Goal: Task Accomplishment & Management: Manage account settings

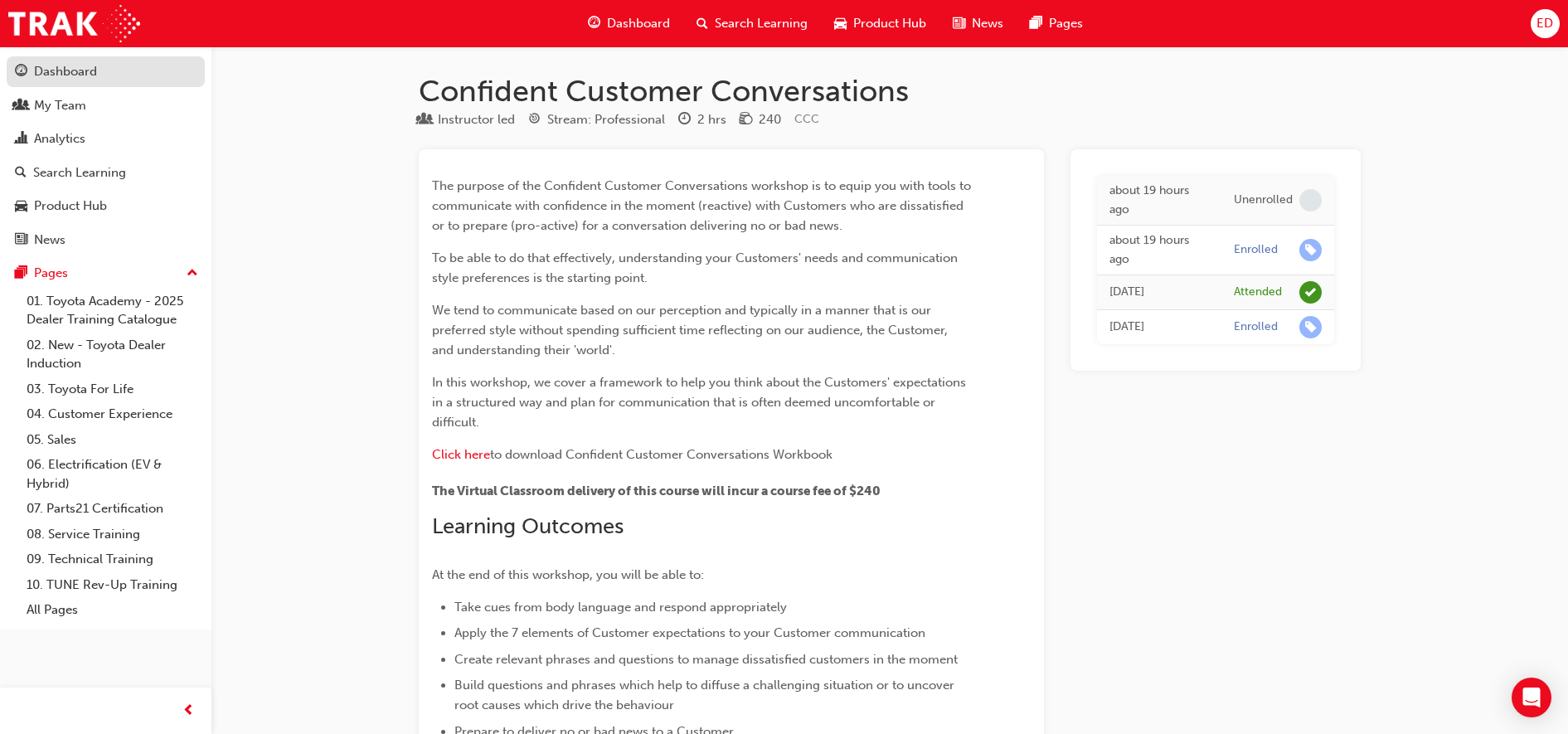
click at [69, 60] on link "Dashboard" at bounding box center [106, 72] width 199 height 31
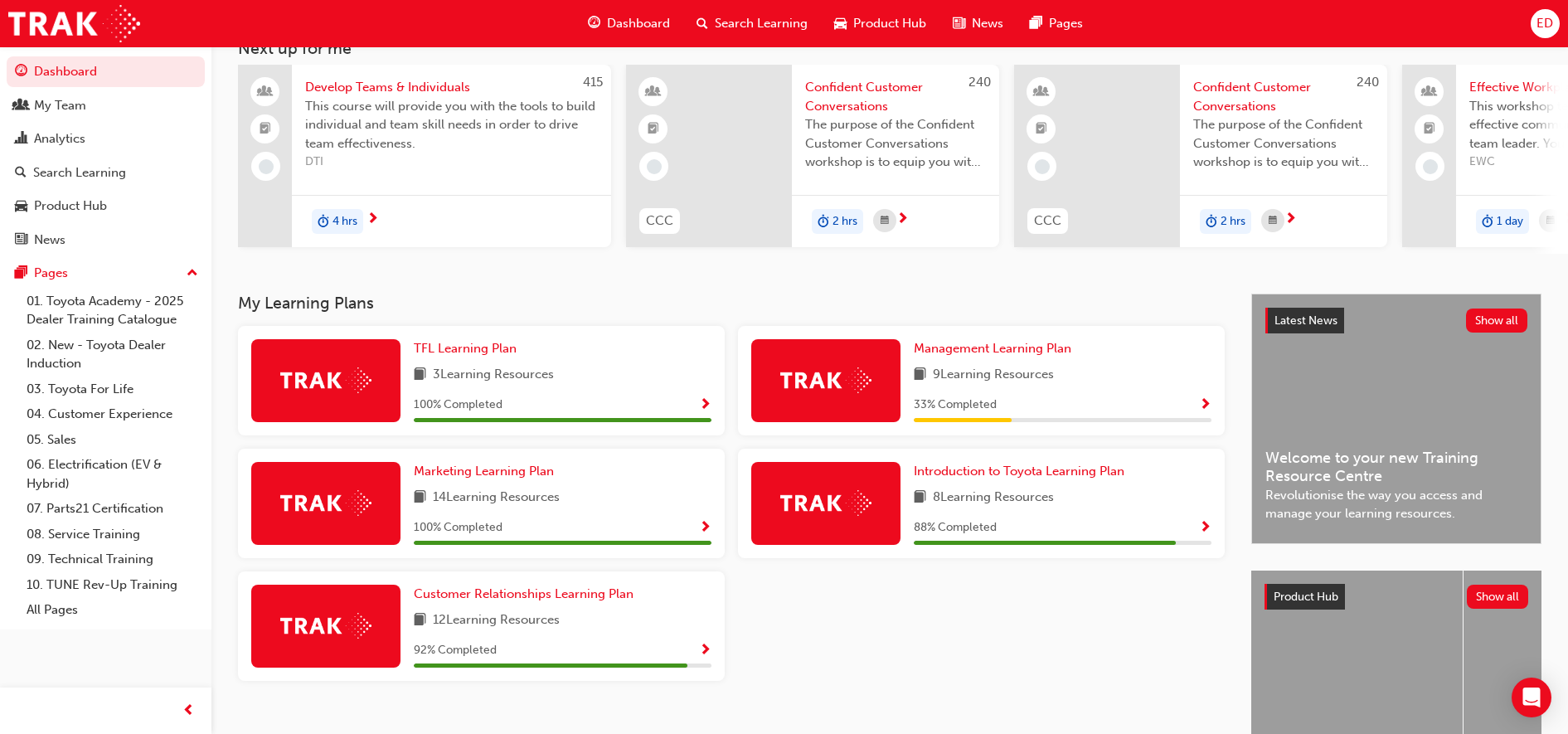
scroll to position [239, 0]
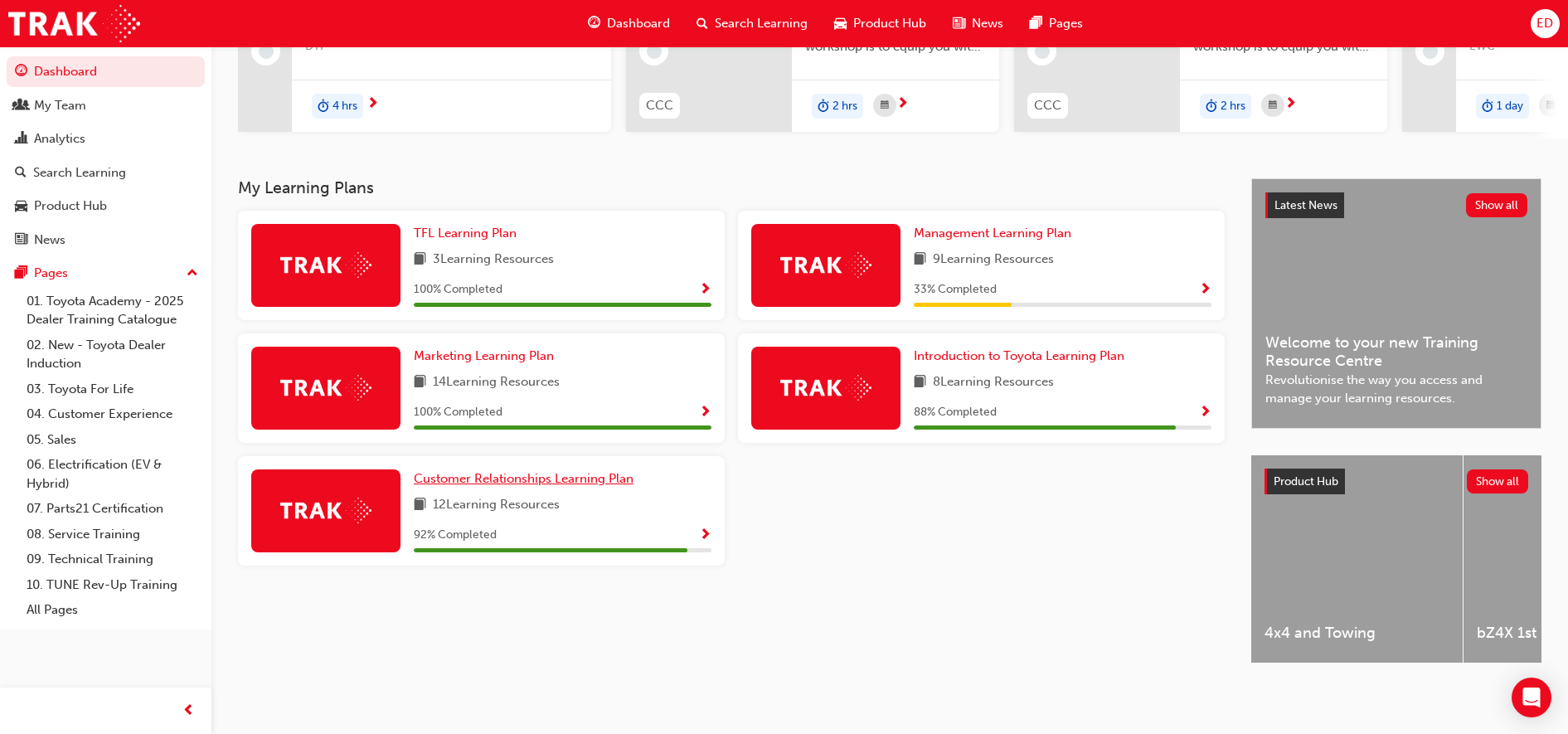
click at [600, 471] on span "Customer Relationships Learning Plan" at bounding box center [524, 478] width 220 height 15
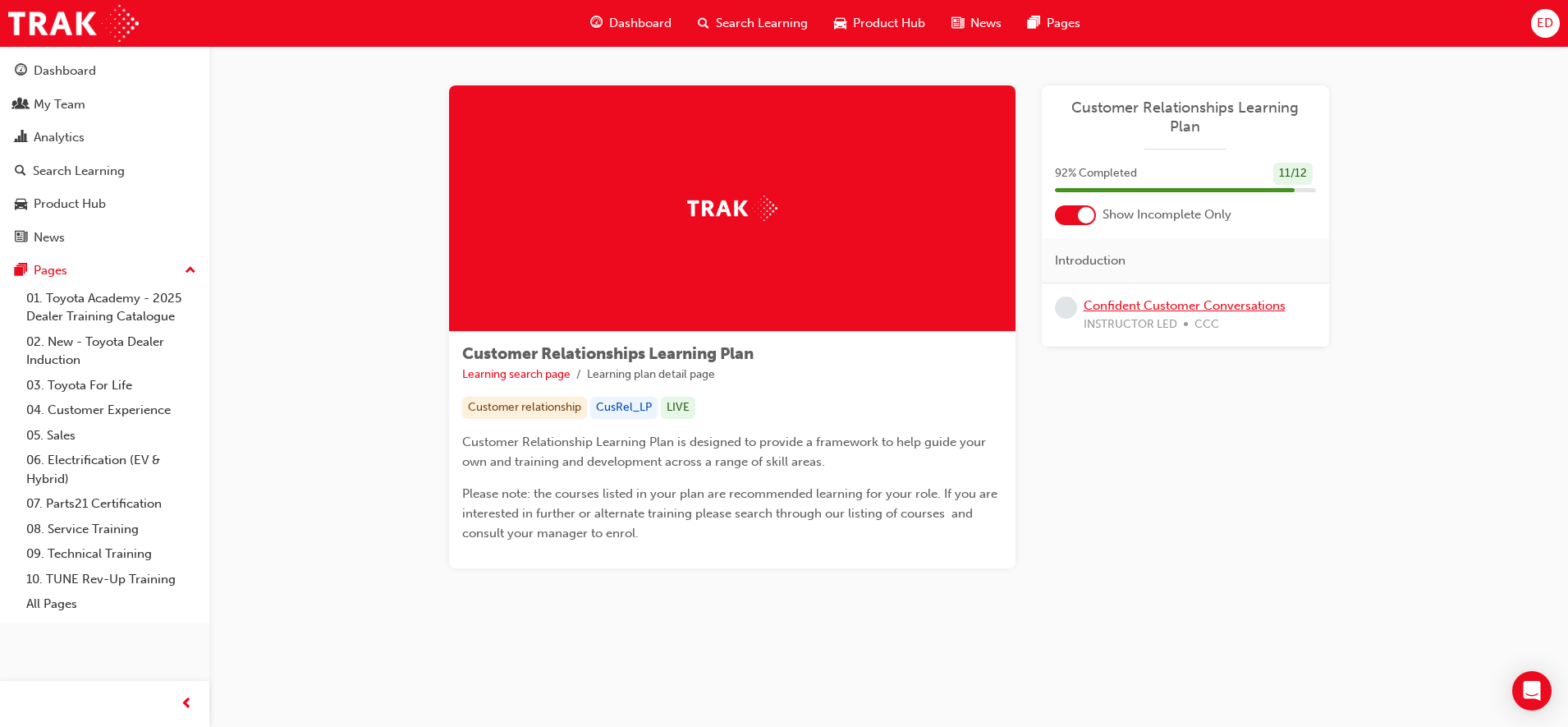
click at [1181, 298] on link "Confident Customer Conversations" at bounding box center [1184, 305] width 202 height 14
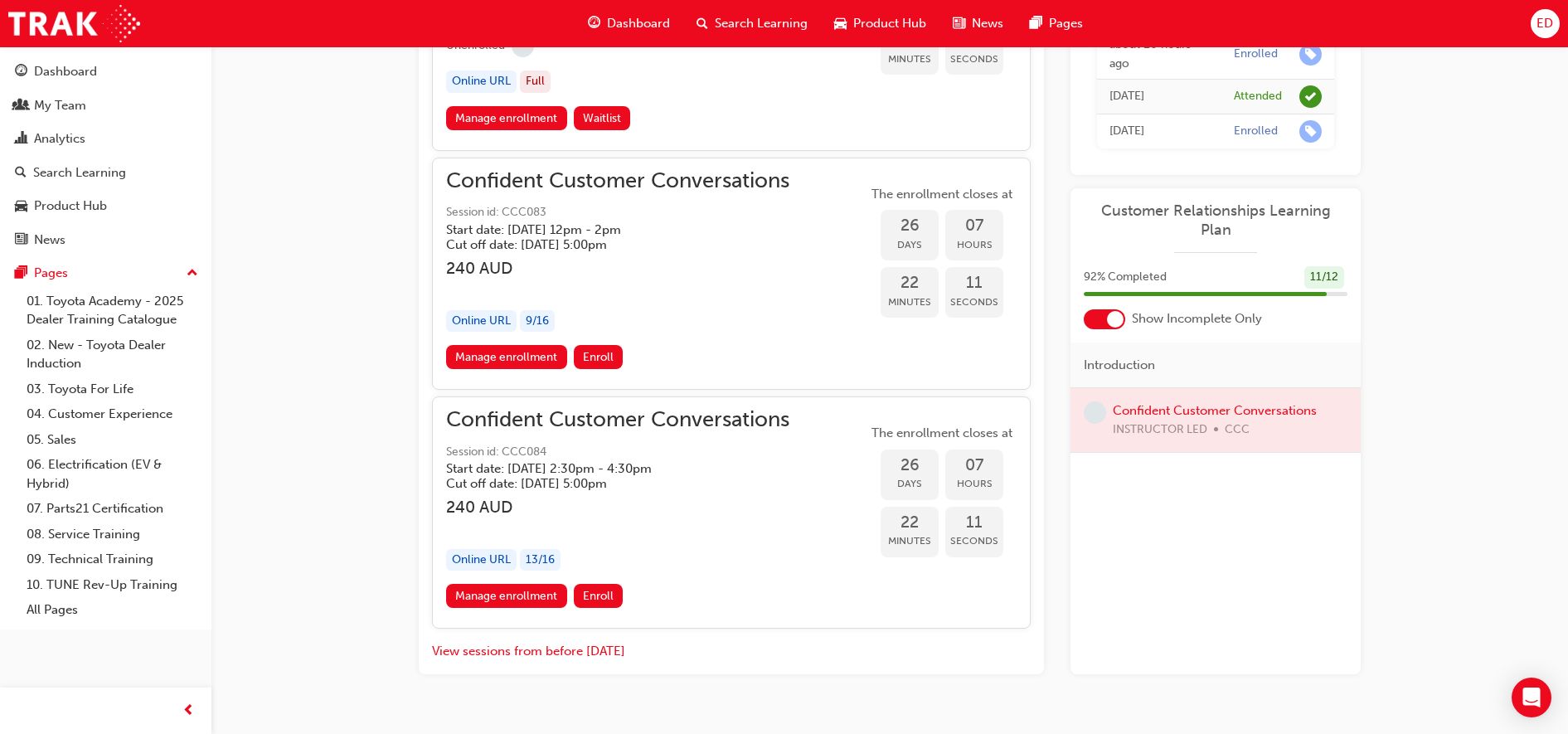
scroll to position [1463, 0]
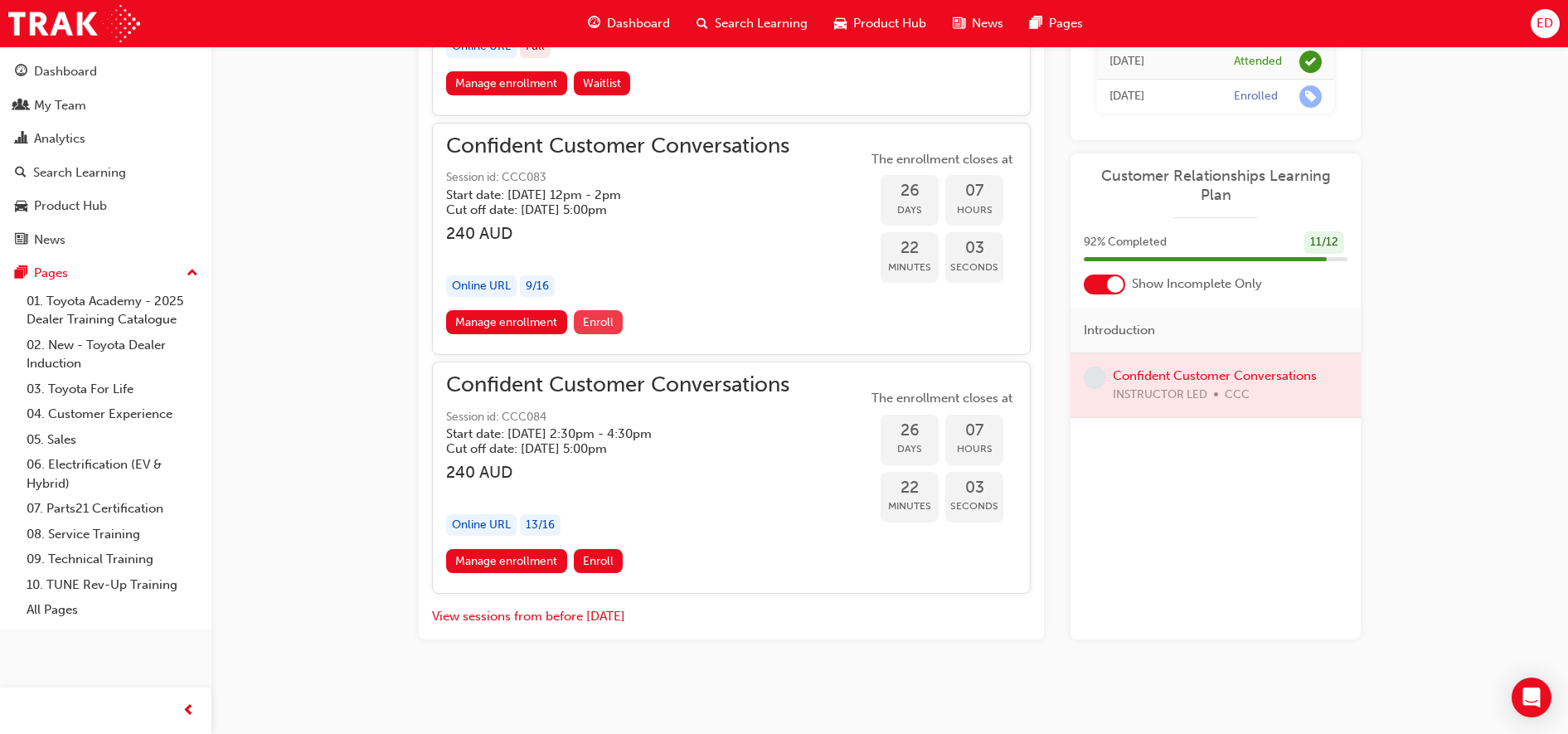
click at [608, 321] on span "Enroll" at bounding box center [599, 322] width 31 height 14
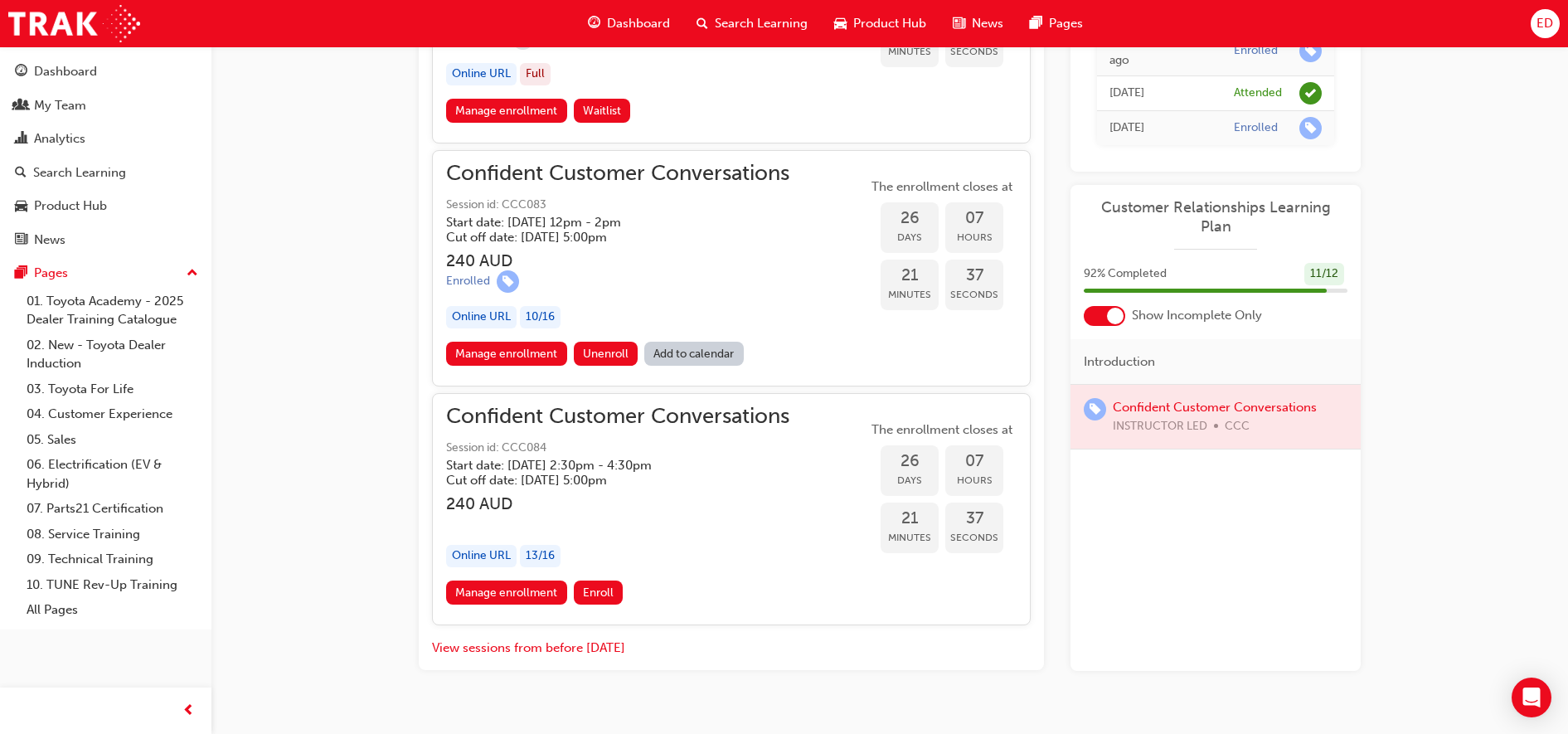
scroll to position [1466, 0]
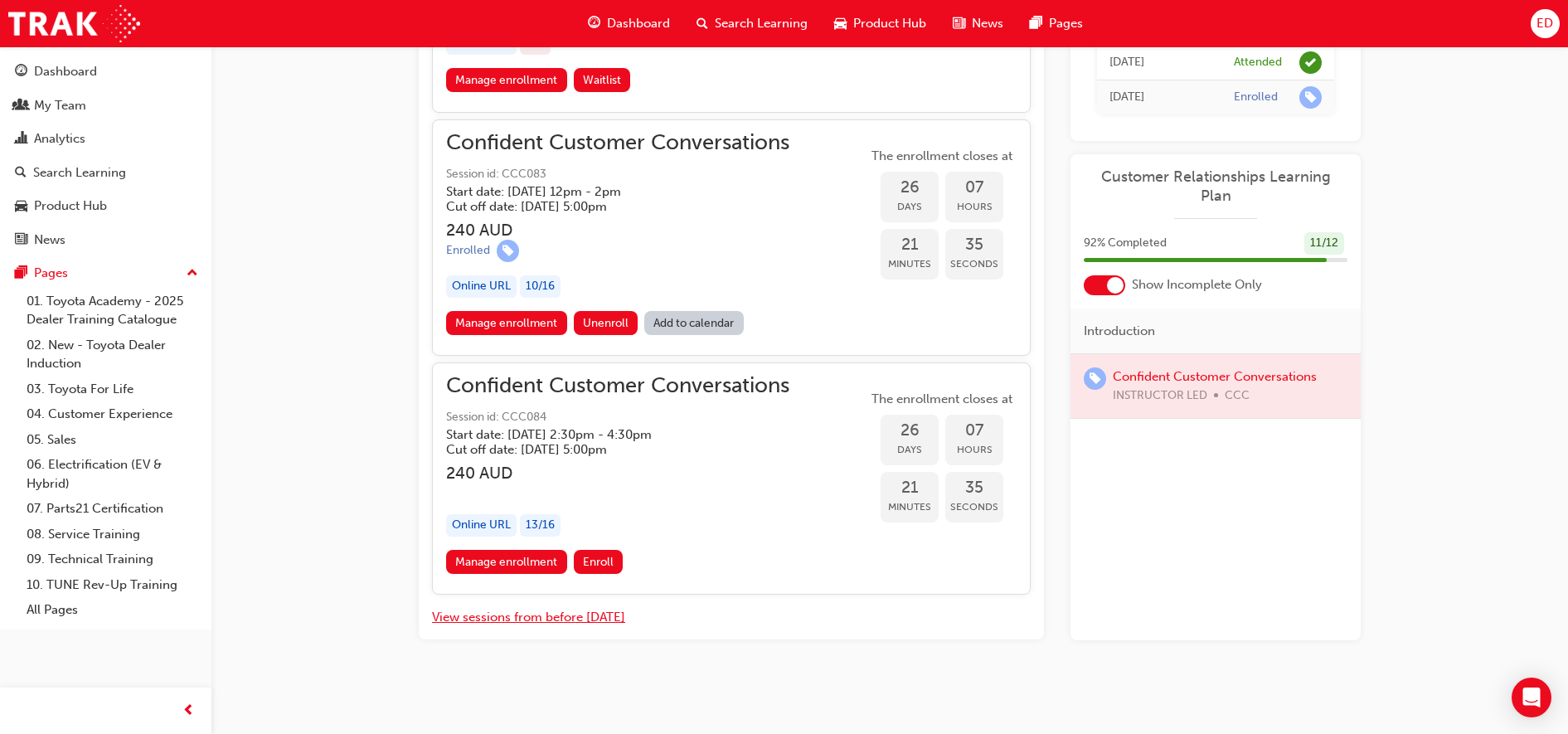
click at [506, 616] on button "View sessions from before [DATE]" at bounding box center [529, 617] width 193 height 19
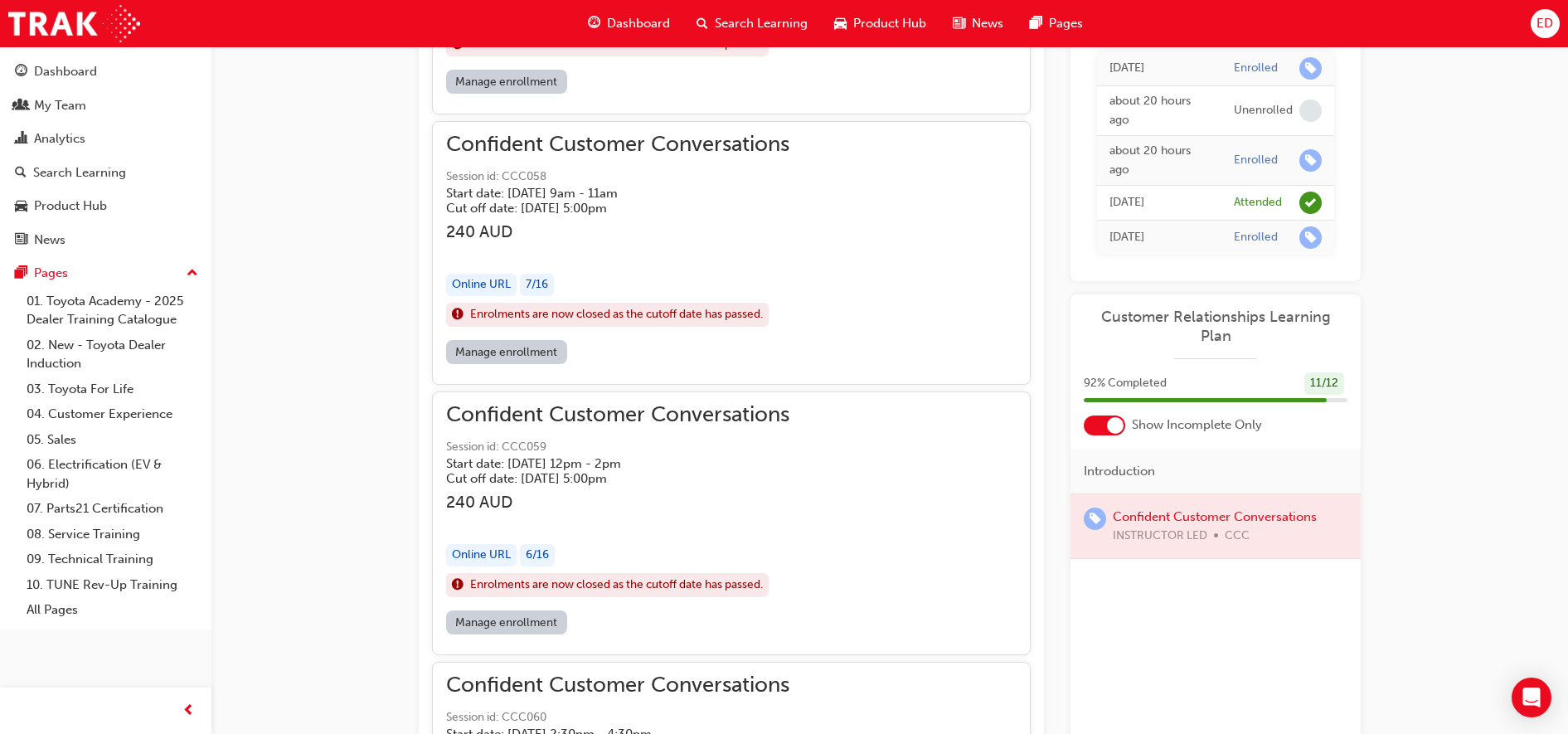
scroll to position [17585, 0]
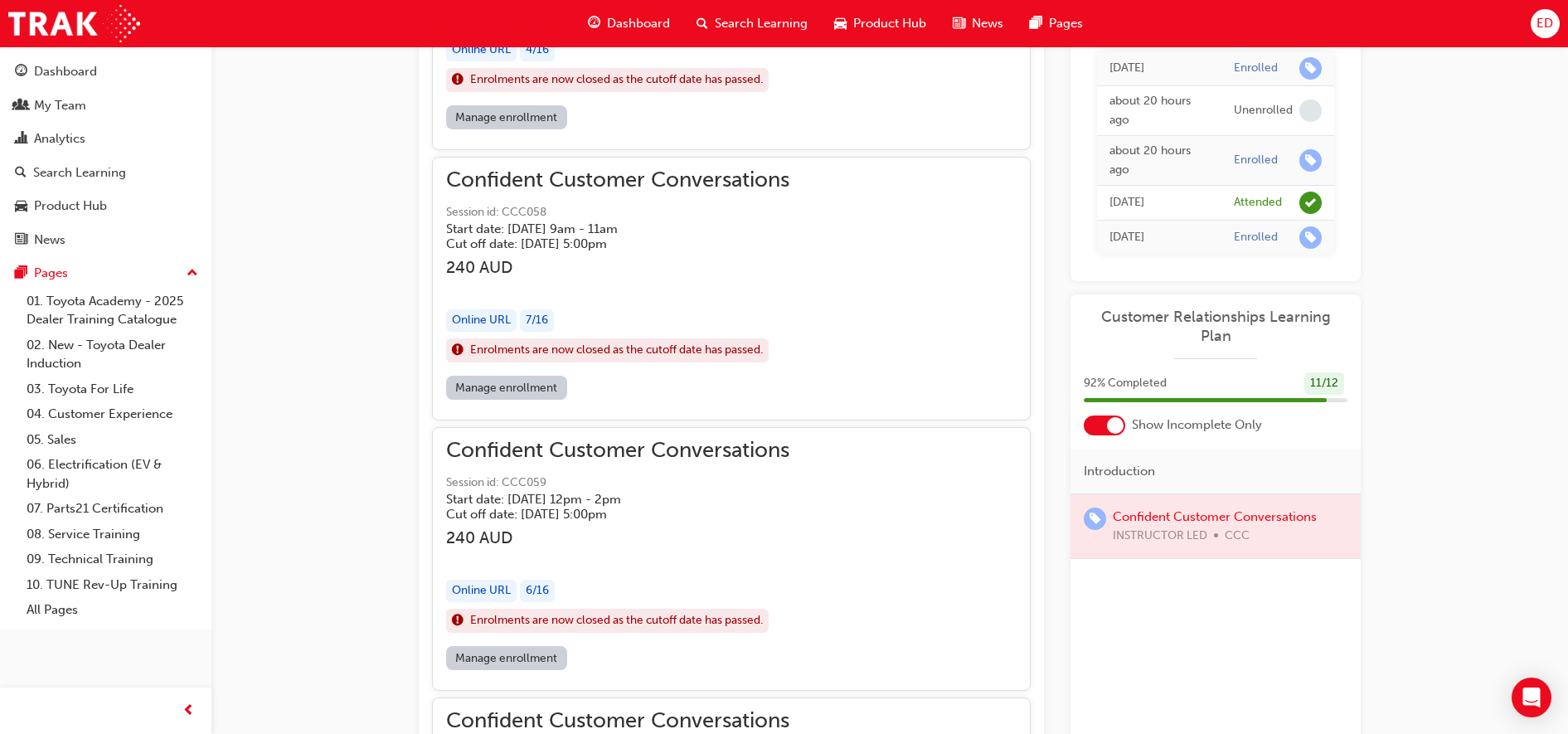
click at [1205, 506] on div at bounding box center [1216, 527] width 290 height 64
click at [1212, 501] on div at bounding box center [1216, 527] width 290 height 64
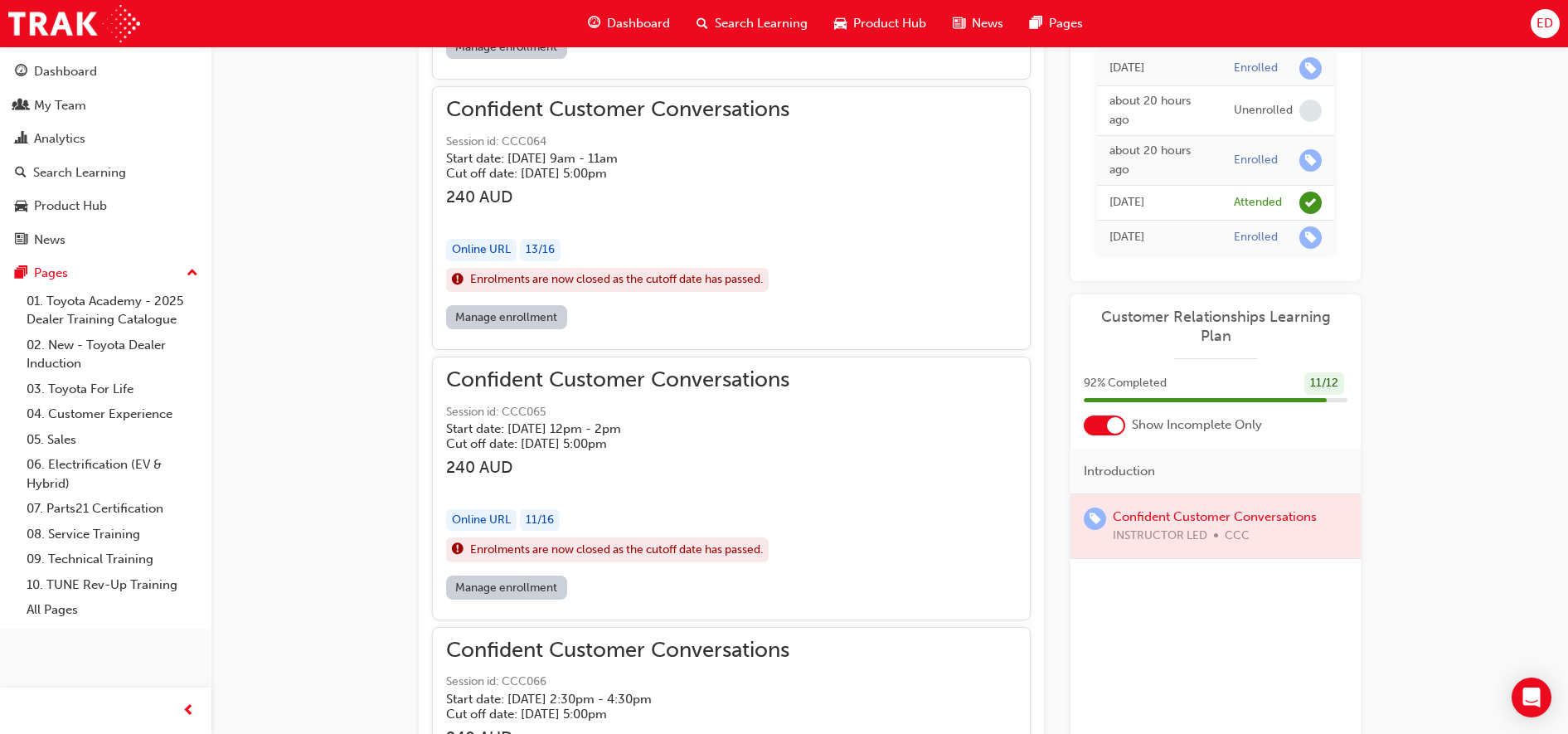
scroll to position [18207, 0]
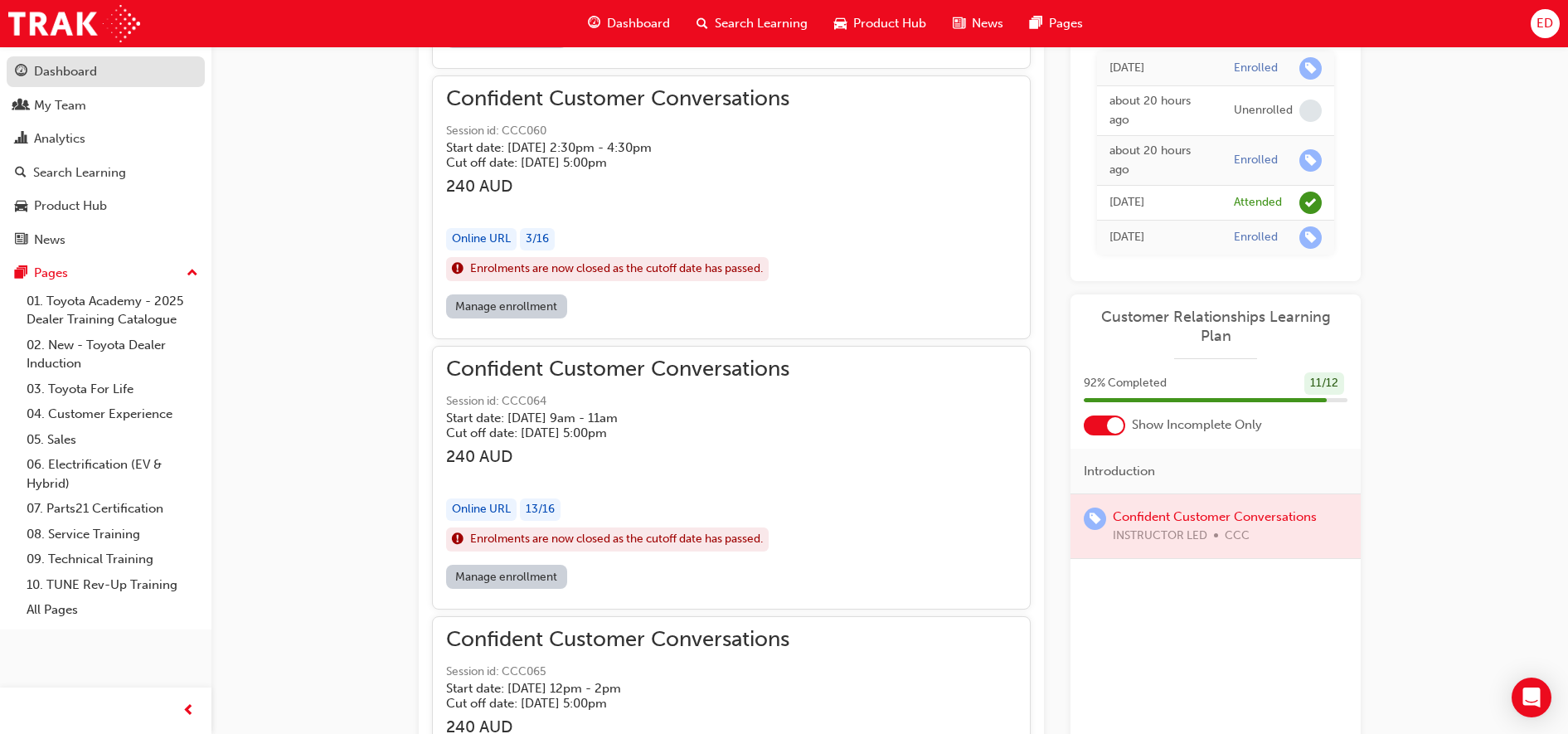
click at [91, 64] on div "Dashboard" at bounding box center [65, 72] width 63 height 19
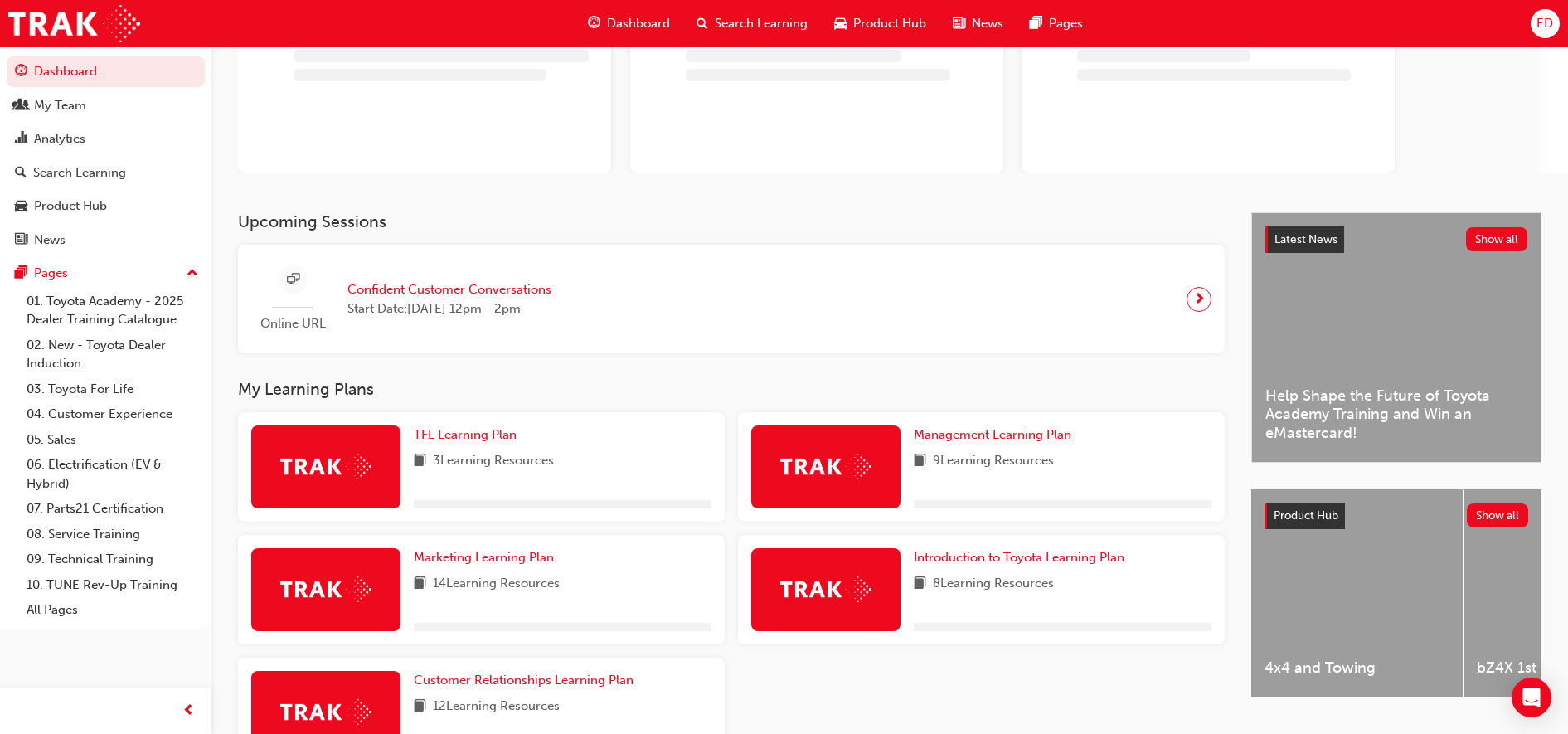
scroll to position [266, 0]
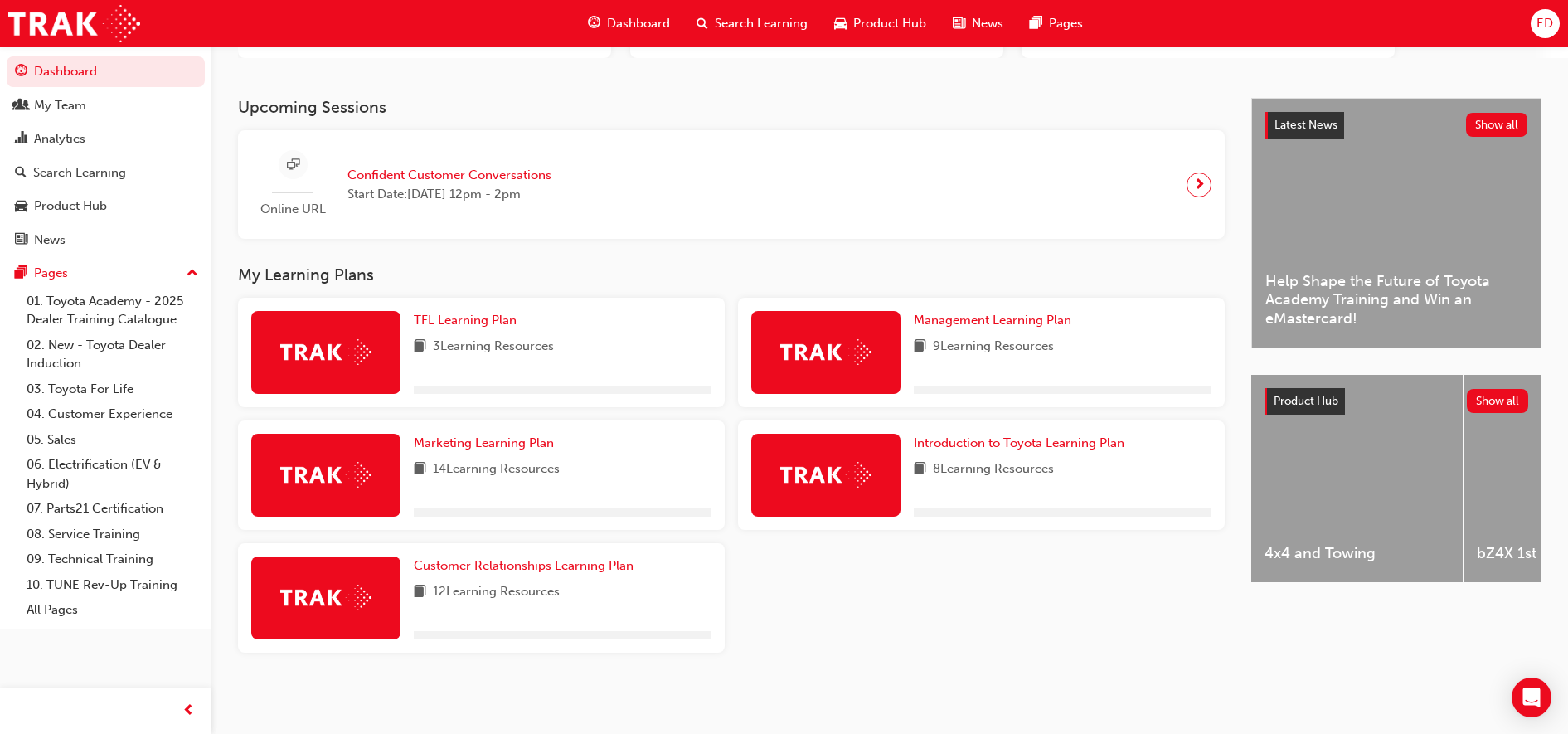
click at [516, 569] on span "Customer Relationships Learning Plan" at bounding box center [524, 565] width 220 height 15
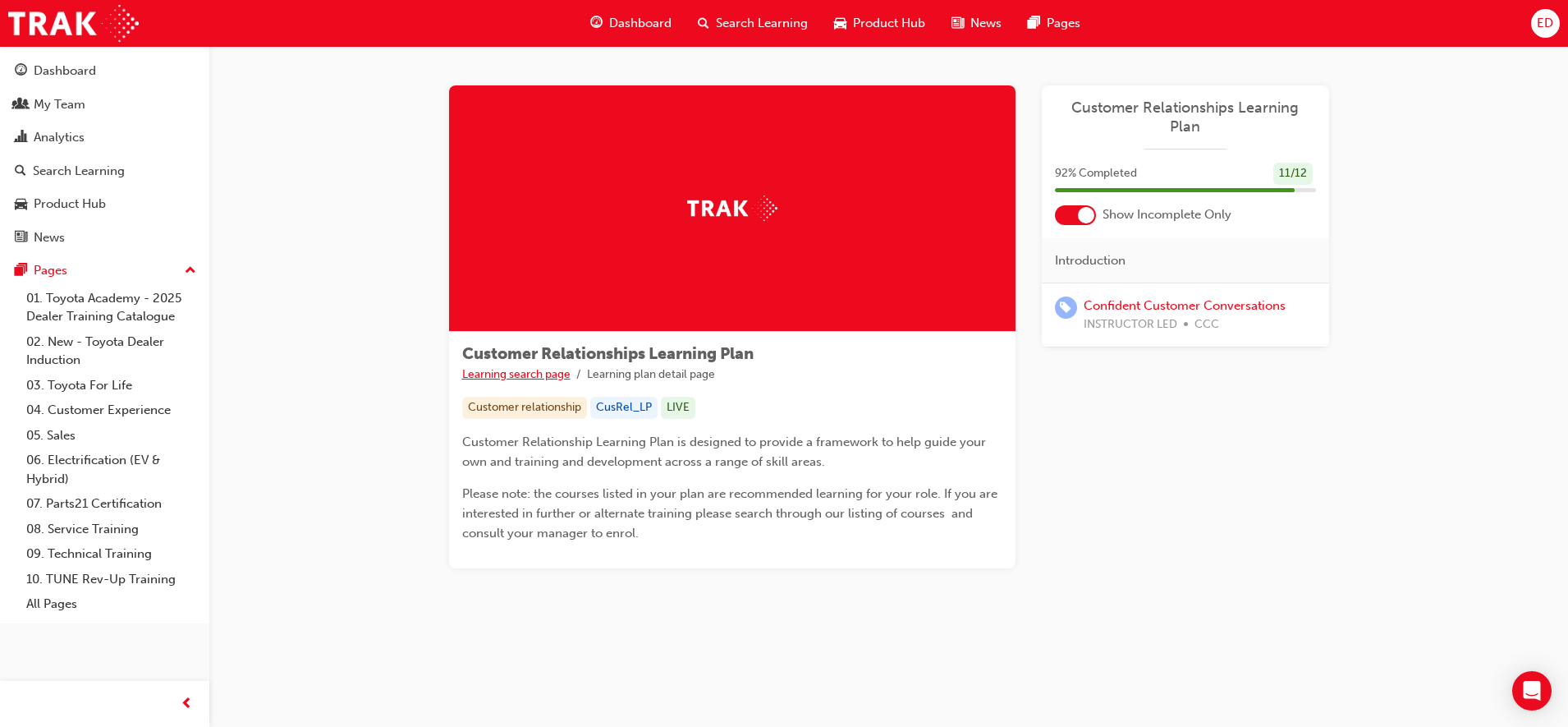
click at [564, 375] on link "Learning search page" at bounding box center [517, 374] width 108 height 13
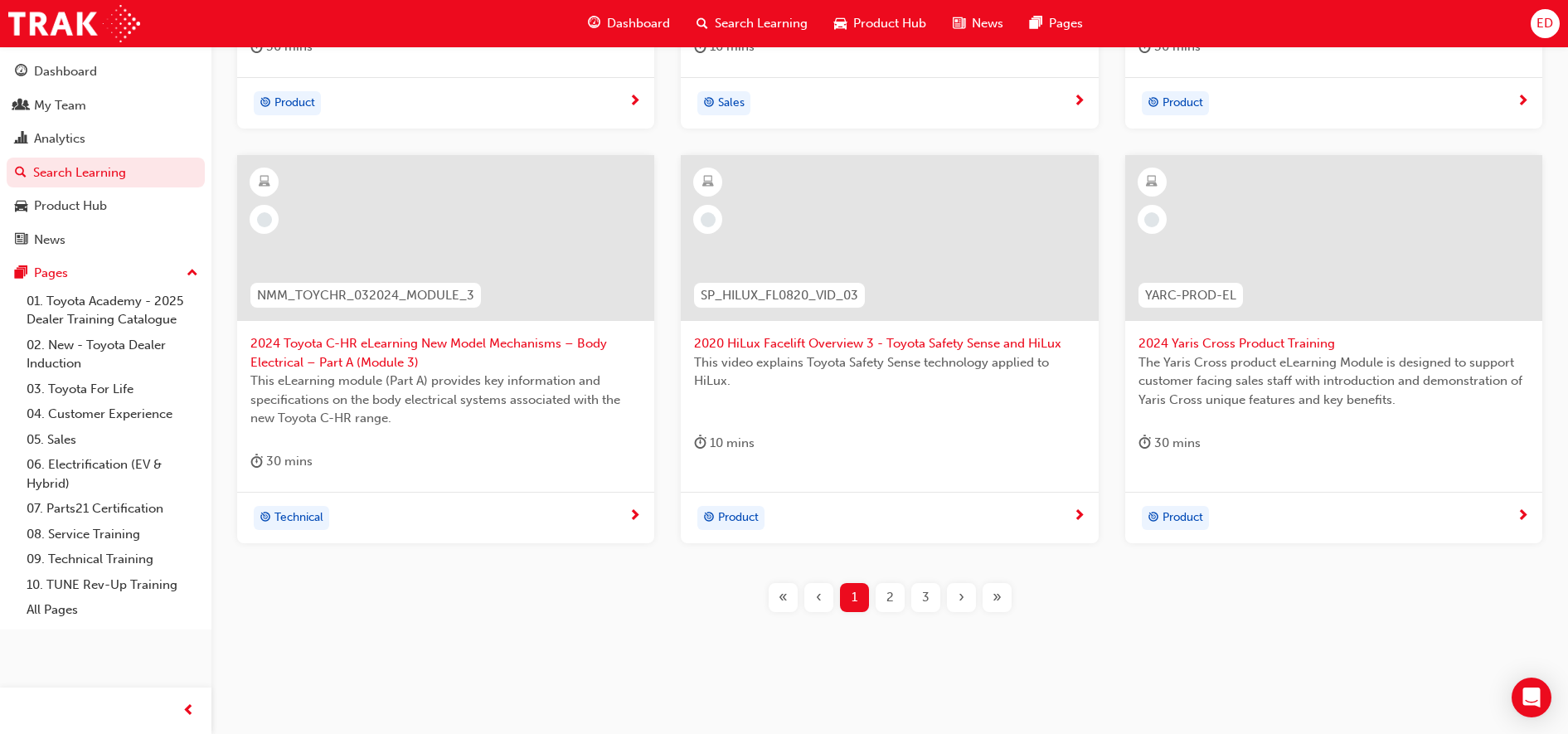
scroll to position [637, 0]
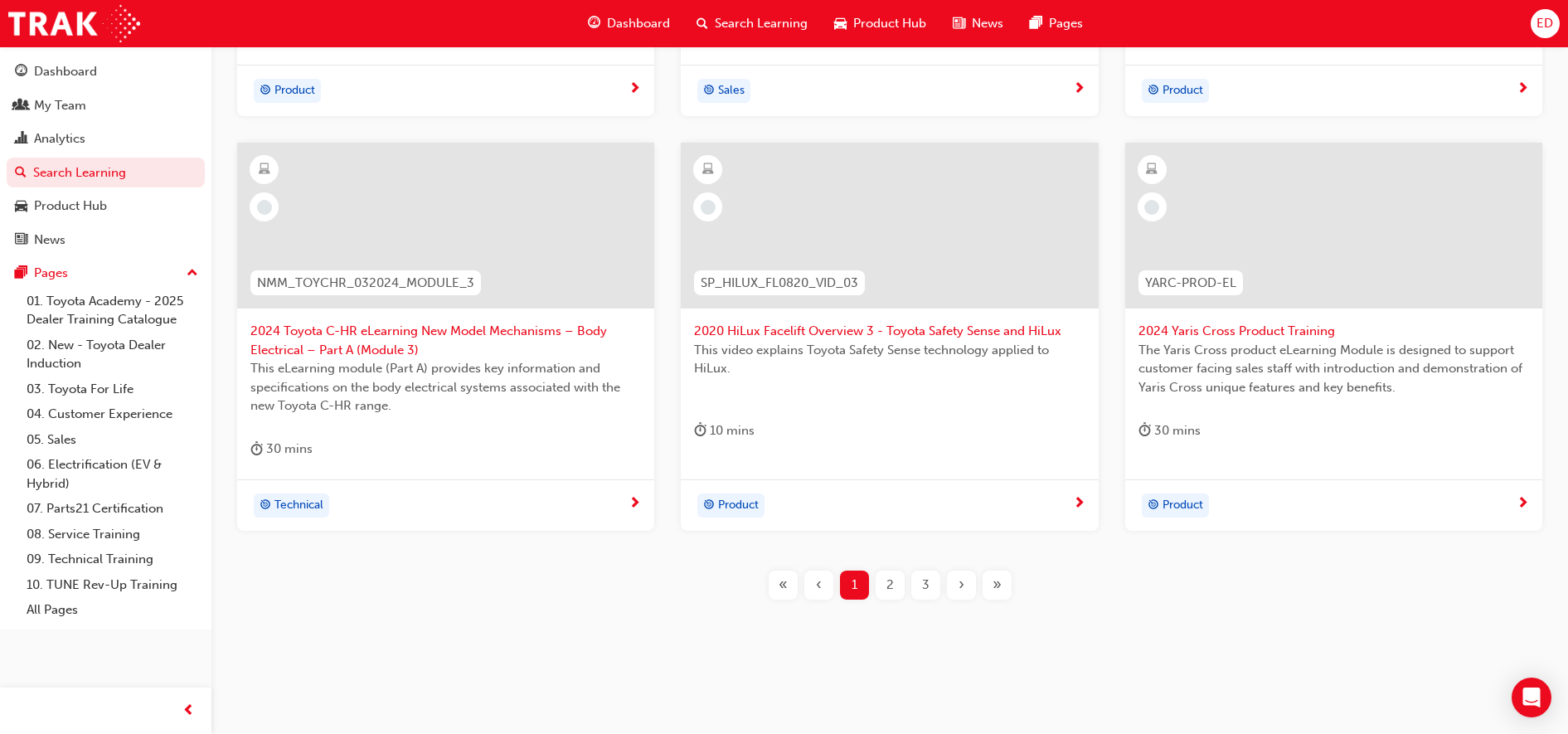
click at [593, 33] on span "guage-icon" at bounding box center [594, 23] width 13 height 20
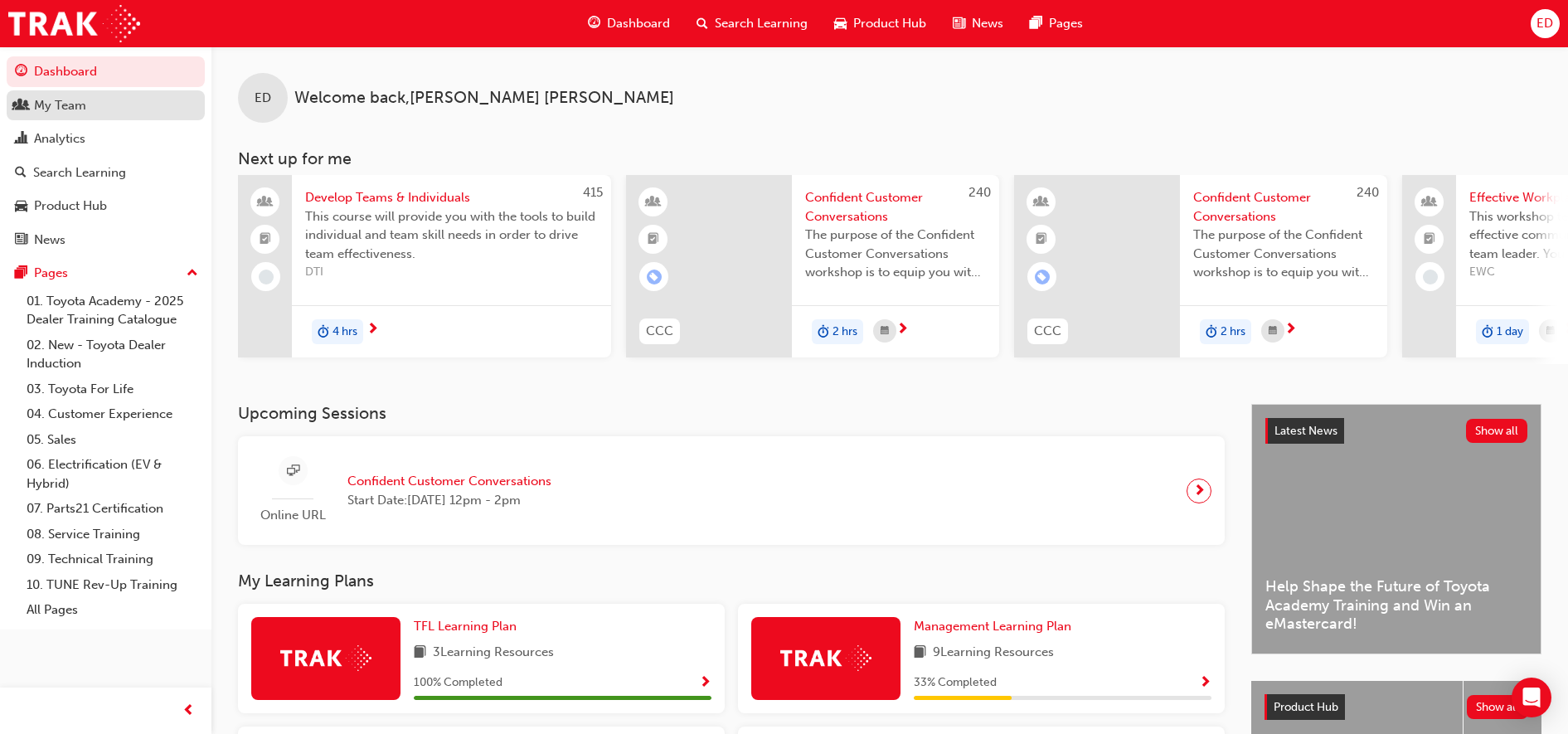
click at [128, 102] on div "My Team" at bounding box center [105, 105] width 182 height 20
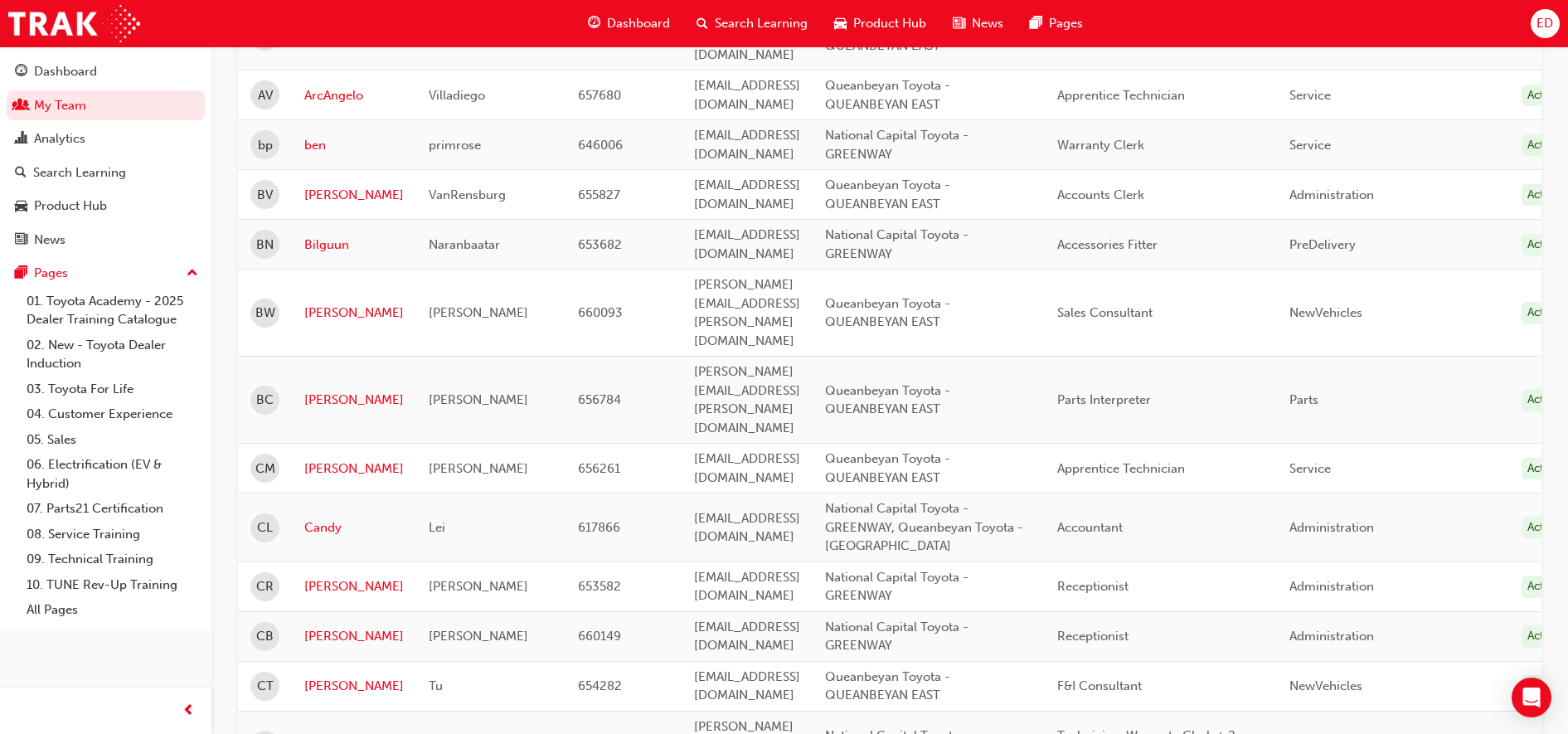
scroll to position [829, 0]
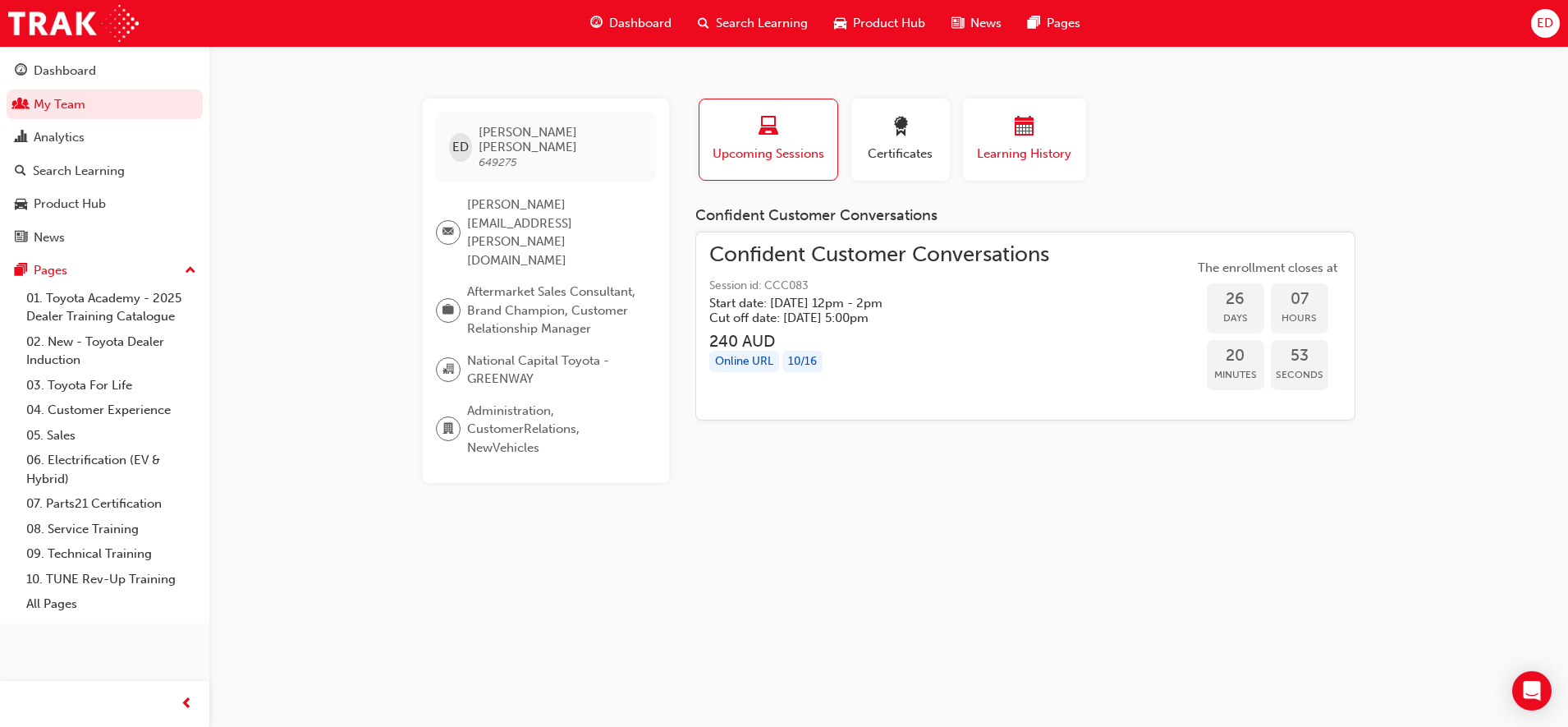
click at [985, 137] on div "button" at bounding box center [1024, 129] width 98 height 25
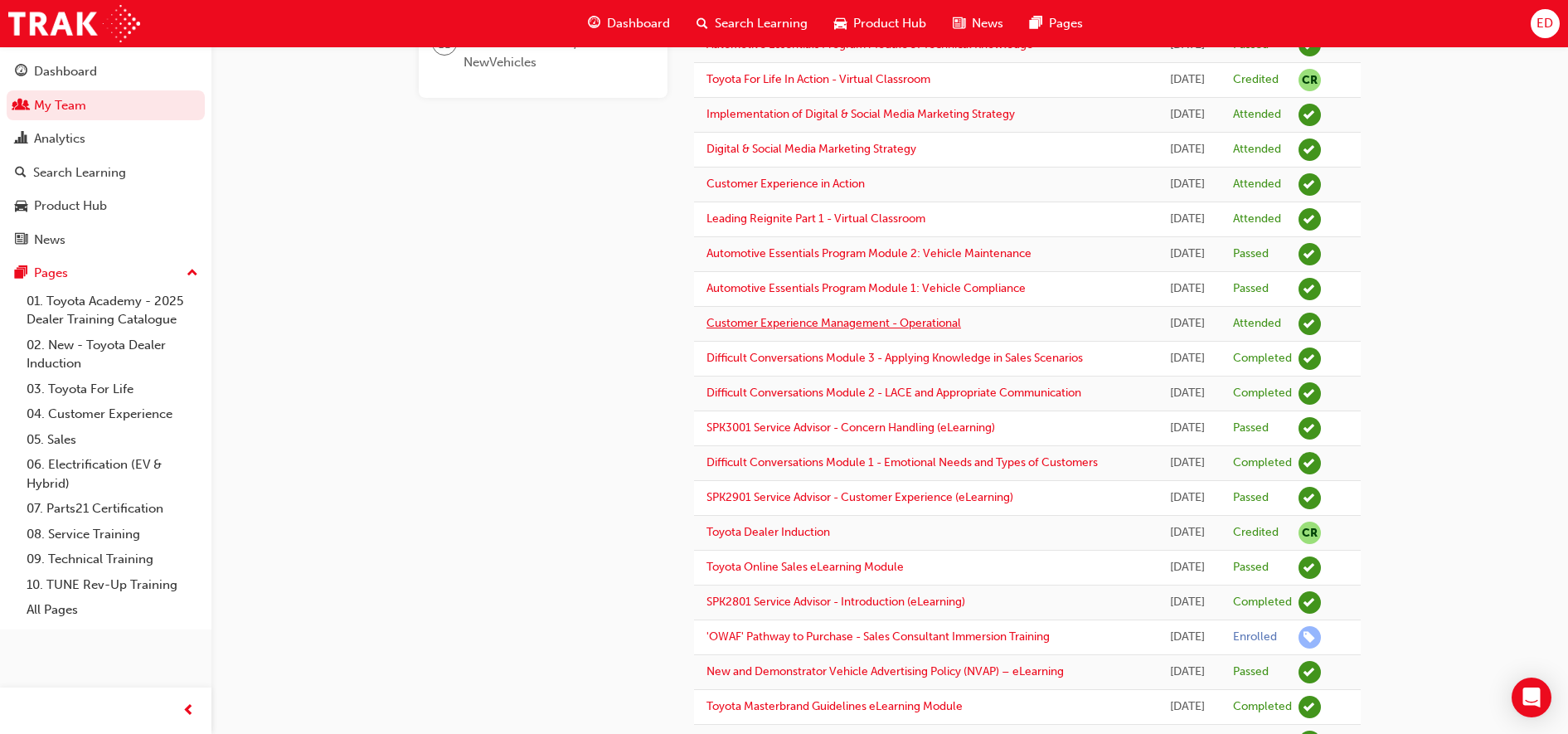
scroll to position [622, 0]
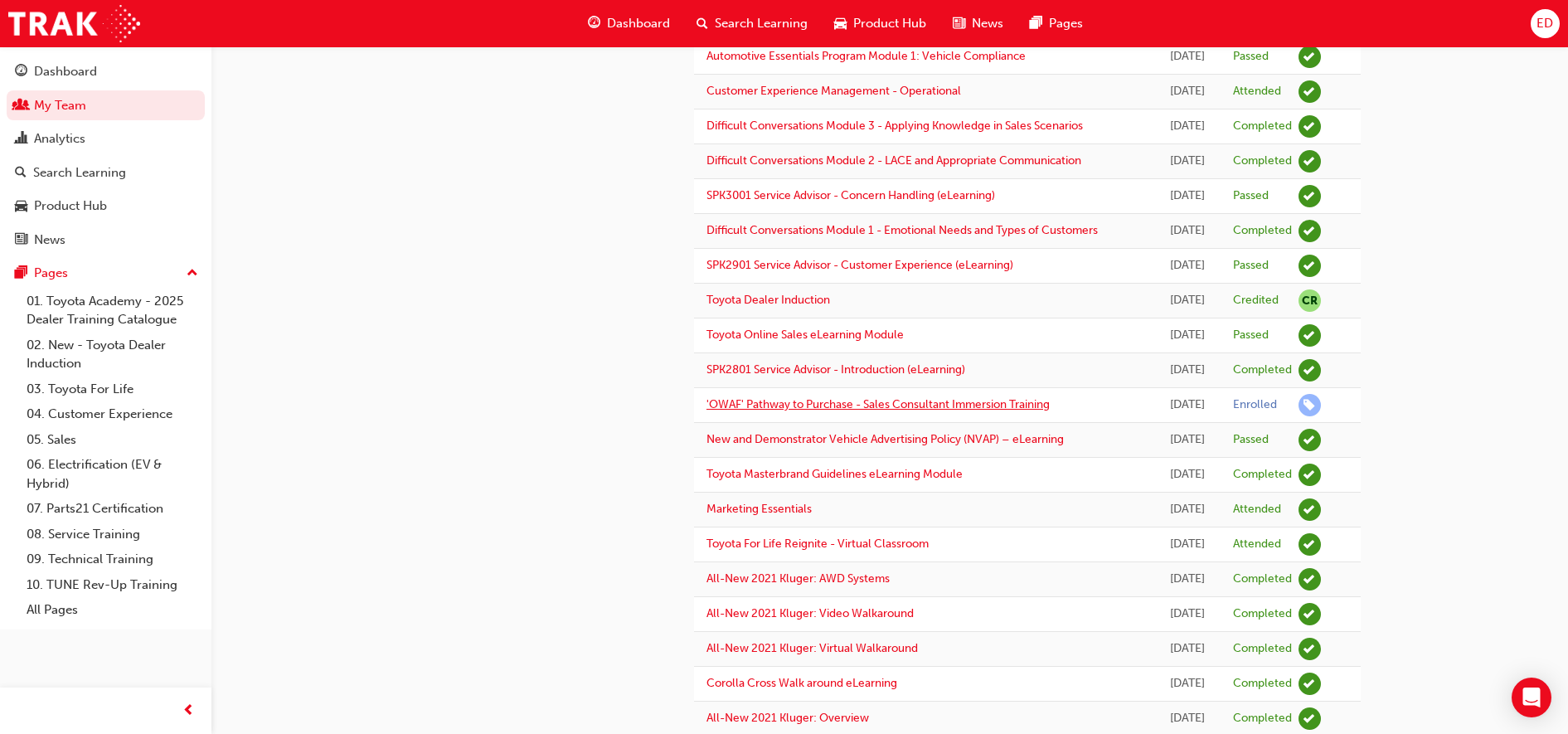
click at [827, 412] on link "'OWAF' Pathway to Purchase - Sales Consultant Immersion Training" at bounding box center [878, 404] width 344 height 14
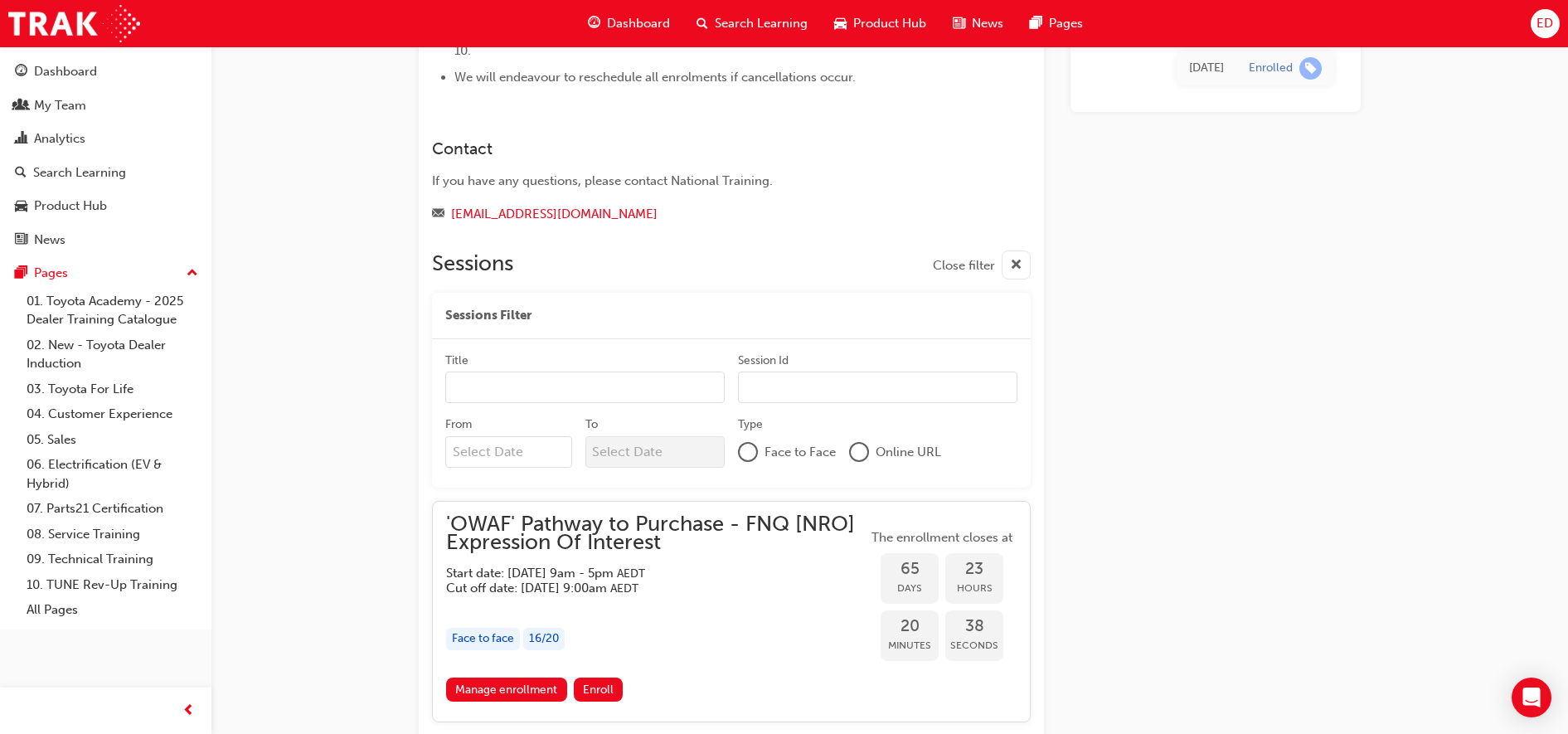
scroll to position [1415, 0]
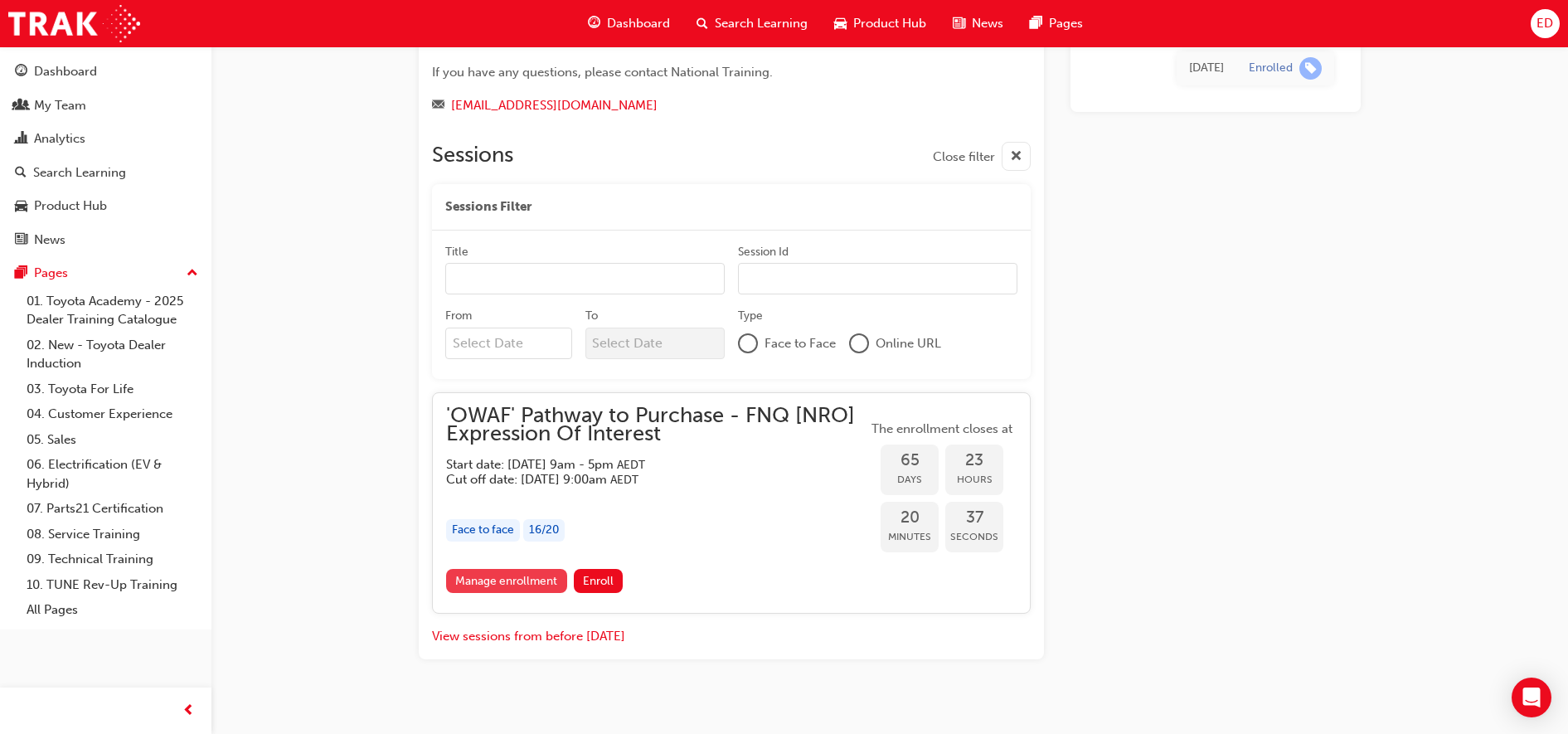
click at [524, 569] on link "Manage enrollment" at bounding box center [506, 580] width 121 height 24
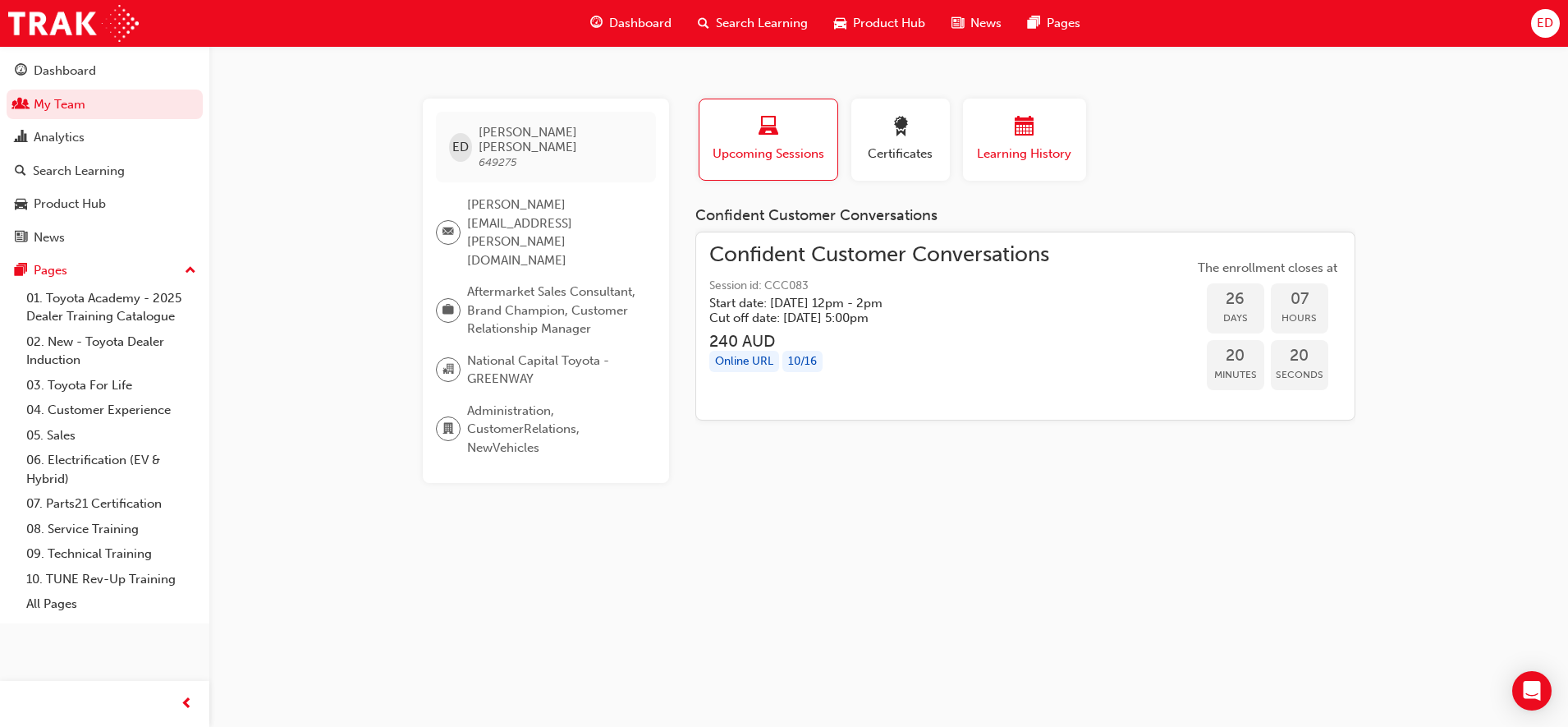
click at [1021, 144] on div "Learning History" at bounding box center [1024, 140] width 98 height 47
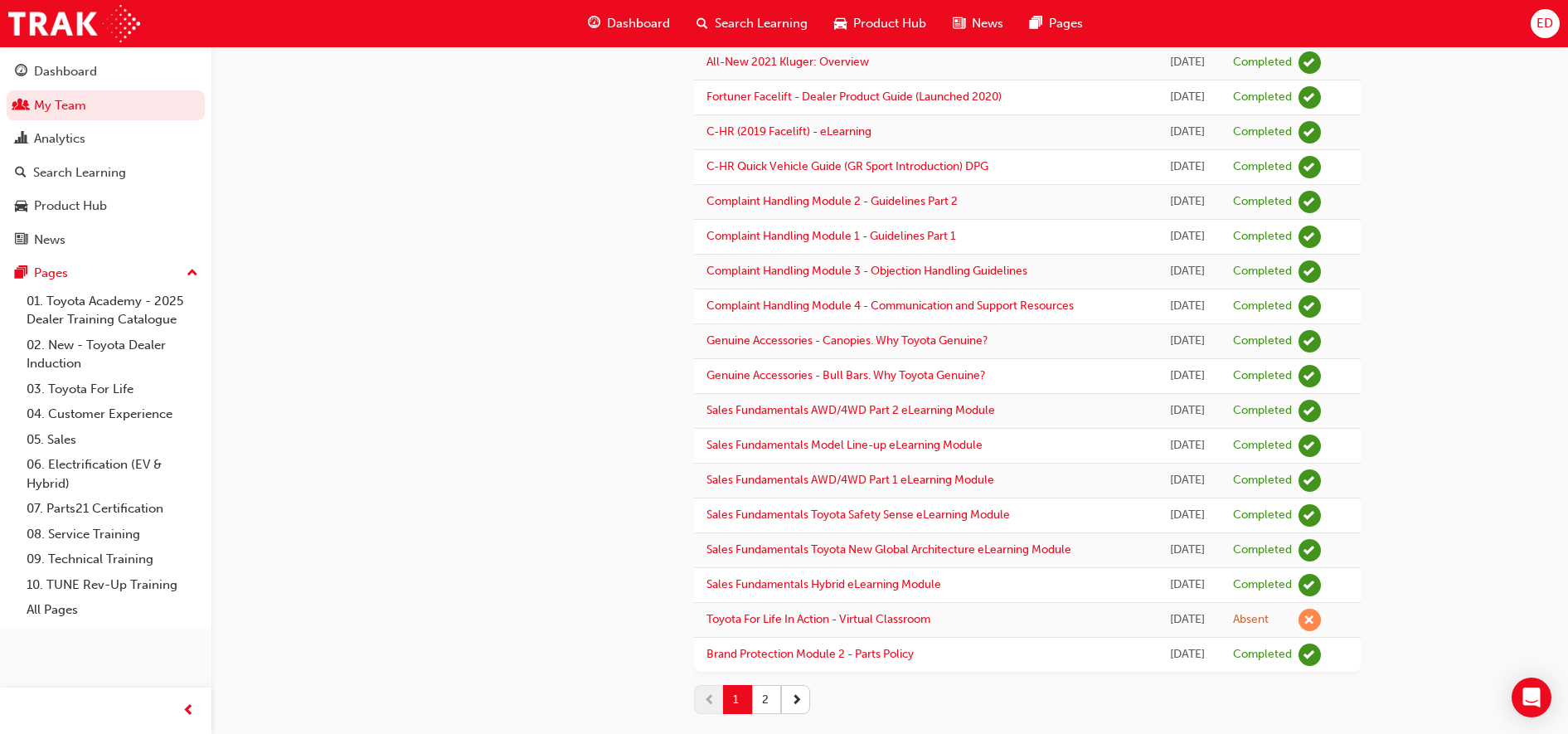
scroll to position [1447, 0]
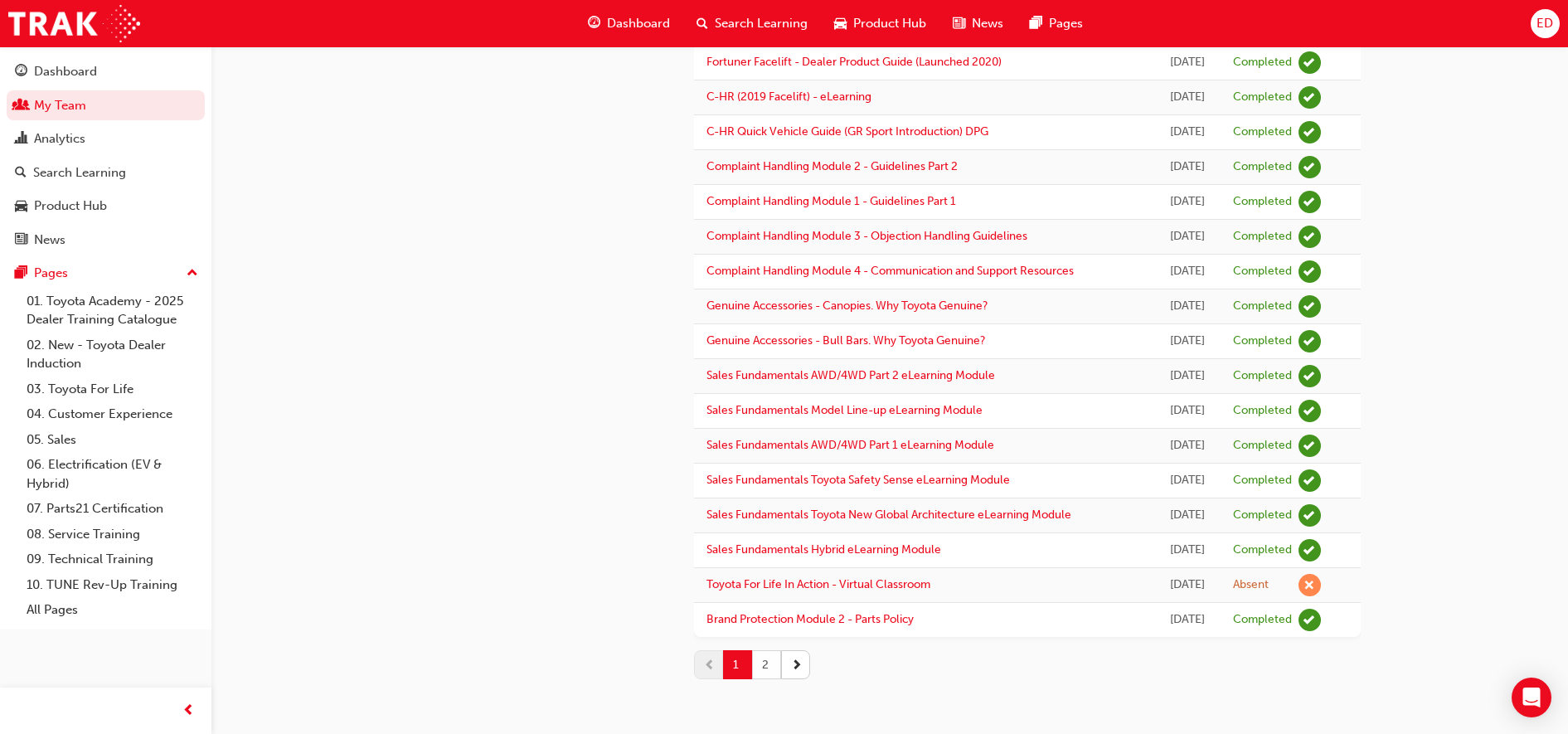
click at [768, 655] on button "2" at bounding box center [767, 665] width 29 height 29
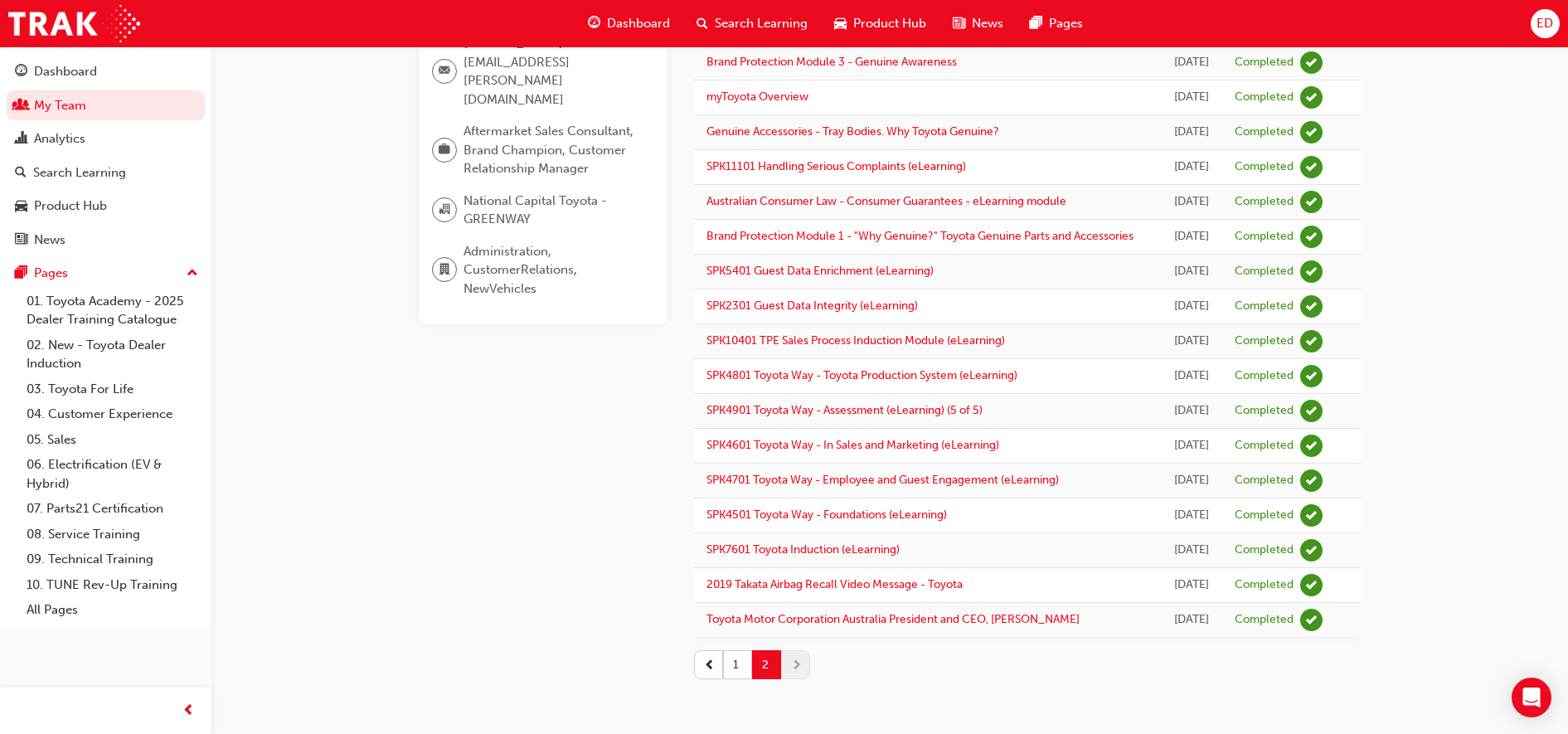
scroll to position [343, 0]
click at [744, 661] on button "1" at bounding box center [738, 665] width 29 height 29
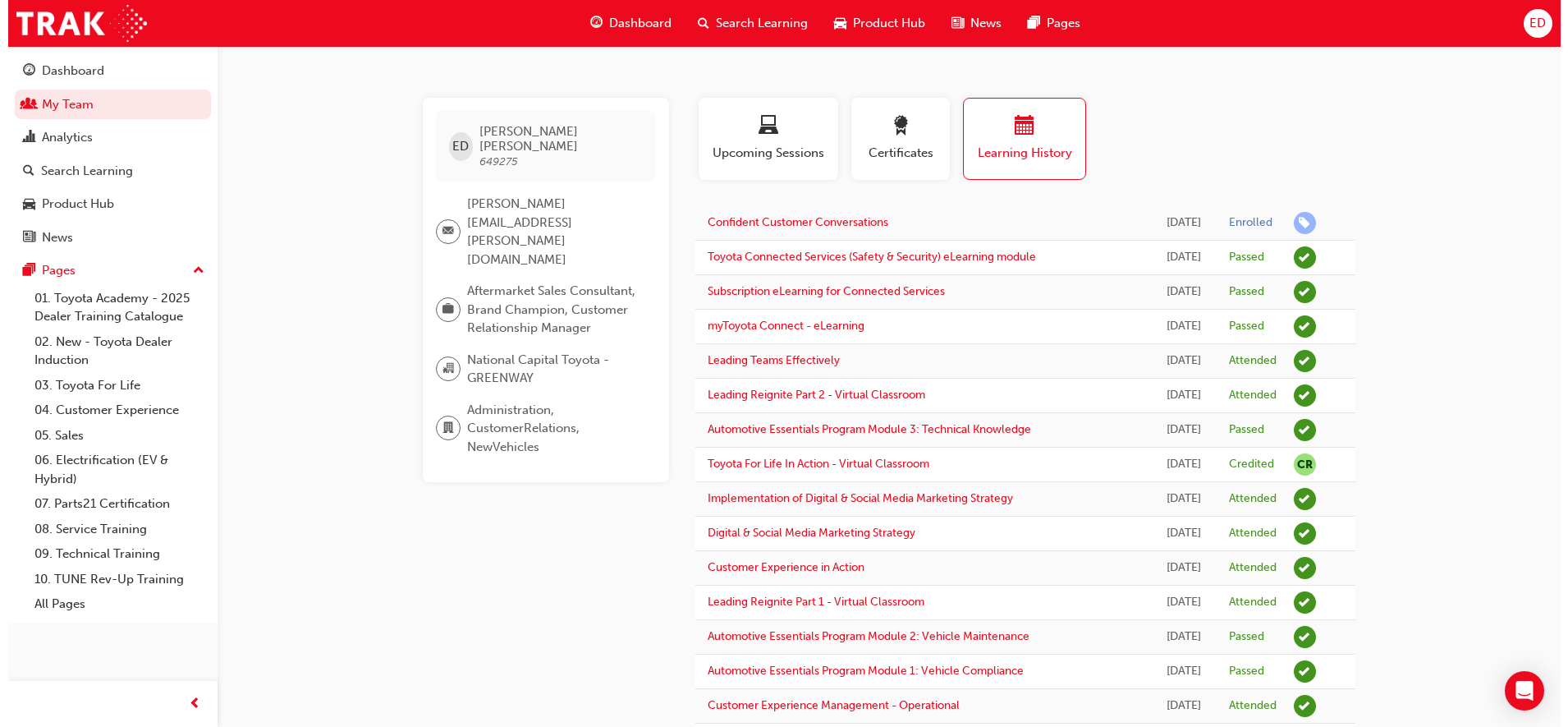
scroll to position [0, 0]
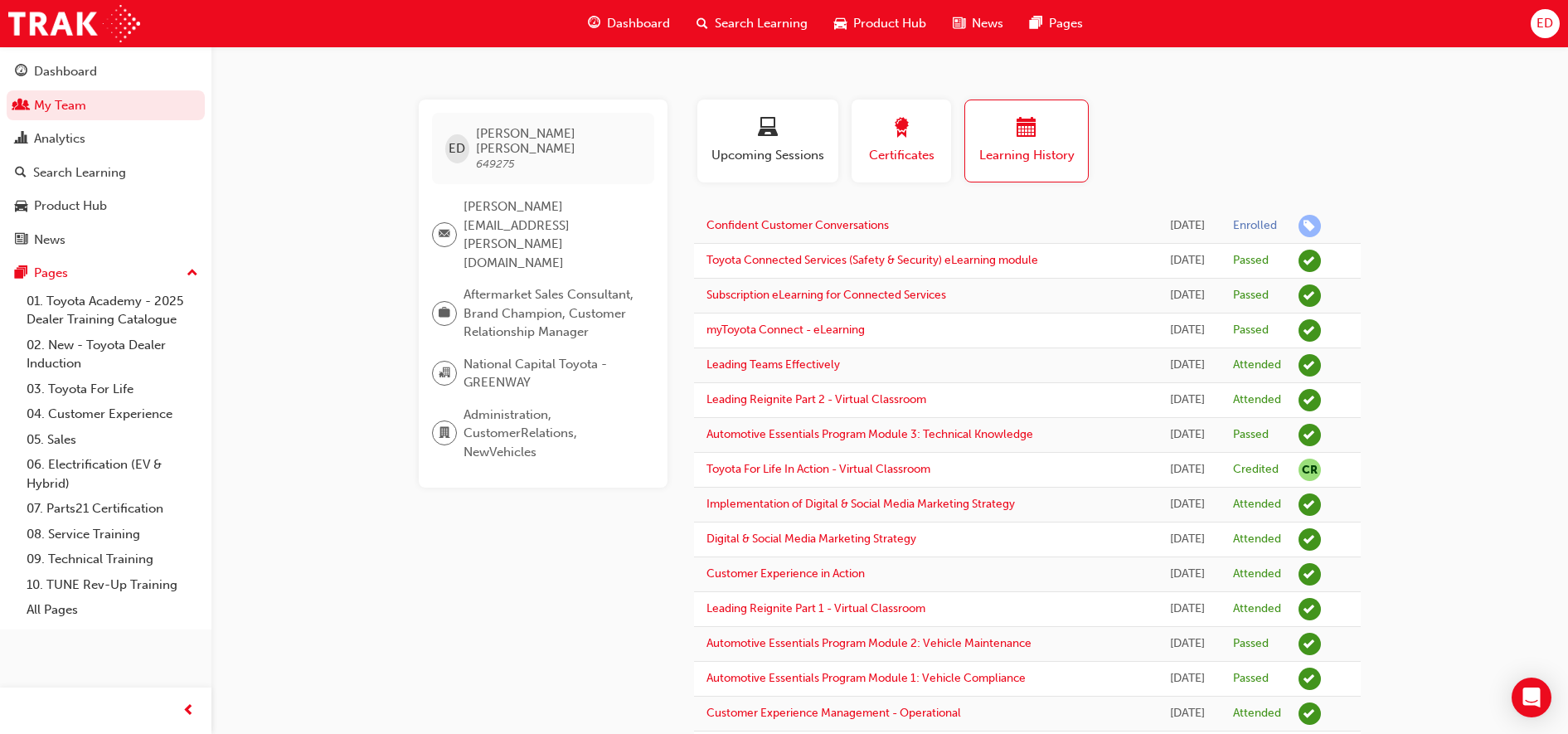
click at [932, 150] on span "Certificates" at bounding box center [901, 156] width 75 height 19
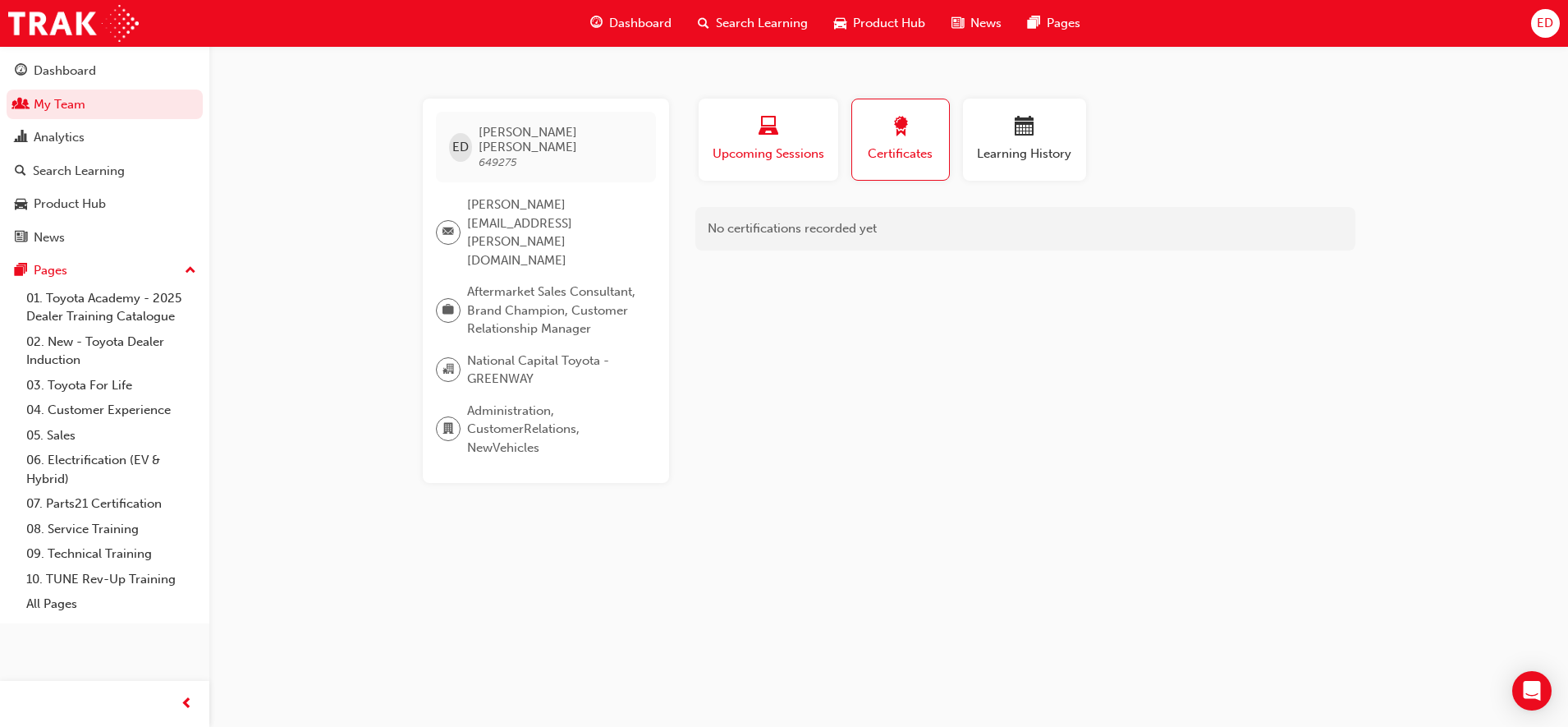
click at [779, 127] on div "button" at bounding box center [768, 129] width 115 height 25
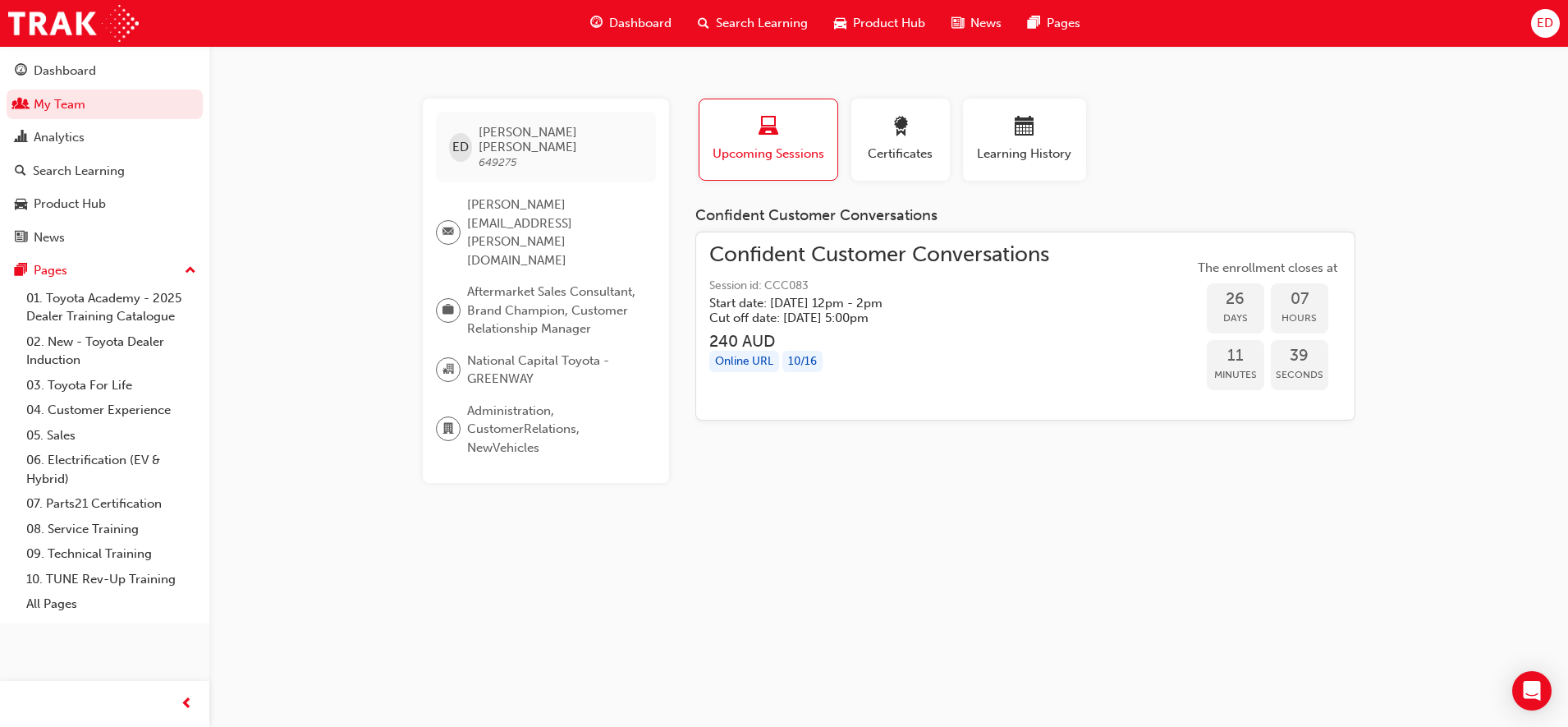
click at [410, 110] on div "ED Ellen Dawson 649275 ellen.dawson@nationalcapitaltoyota.com.au Aftermarket Sa…" at bounding box center [889, 290] width 985 height 385
